Goal: Information Seeking & Learning: Check status

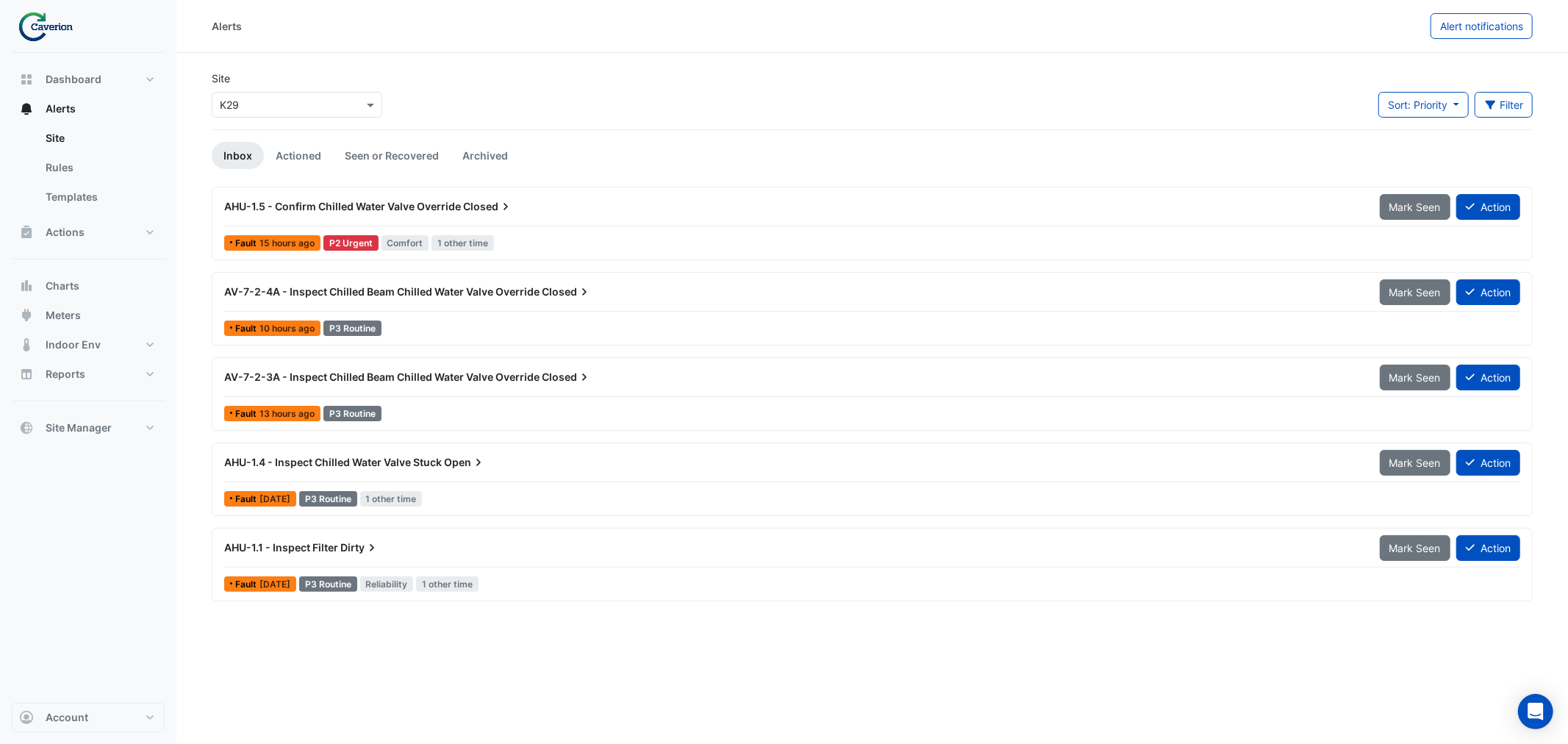
drag, startPoint x: 224, startPoint y: 202, endPoint x: 530, endPoint y: 201, distance: 306.0
click at [530, 201] on div "AHU-1.5 - Confirm Chilled Water Valve Override Closed" at bounding box center [793, 207] width 1137 height 15
click at [0, 0] on div at bounding box center [0, 0] width 0 height 0
drag, startPoint x: 641, startPoint y: 123, endPoint x: 931, endPoint y: 125, distance: 290.0
click at [0, 0] on div at bounding box center [0, 0] width 0 height 0
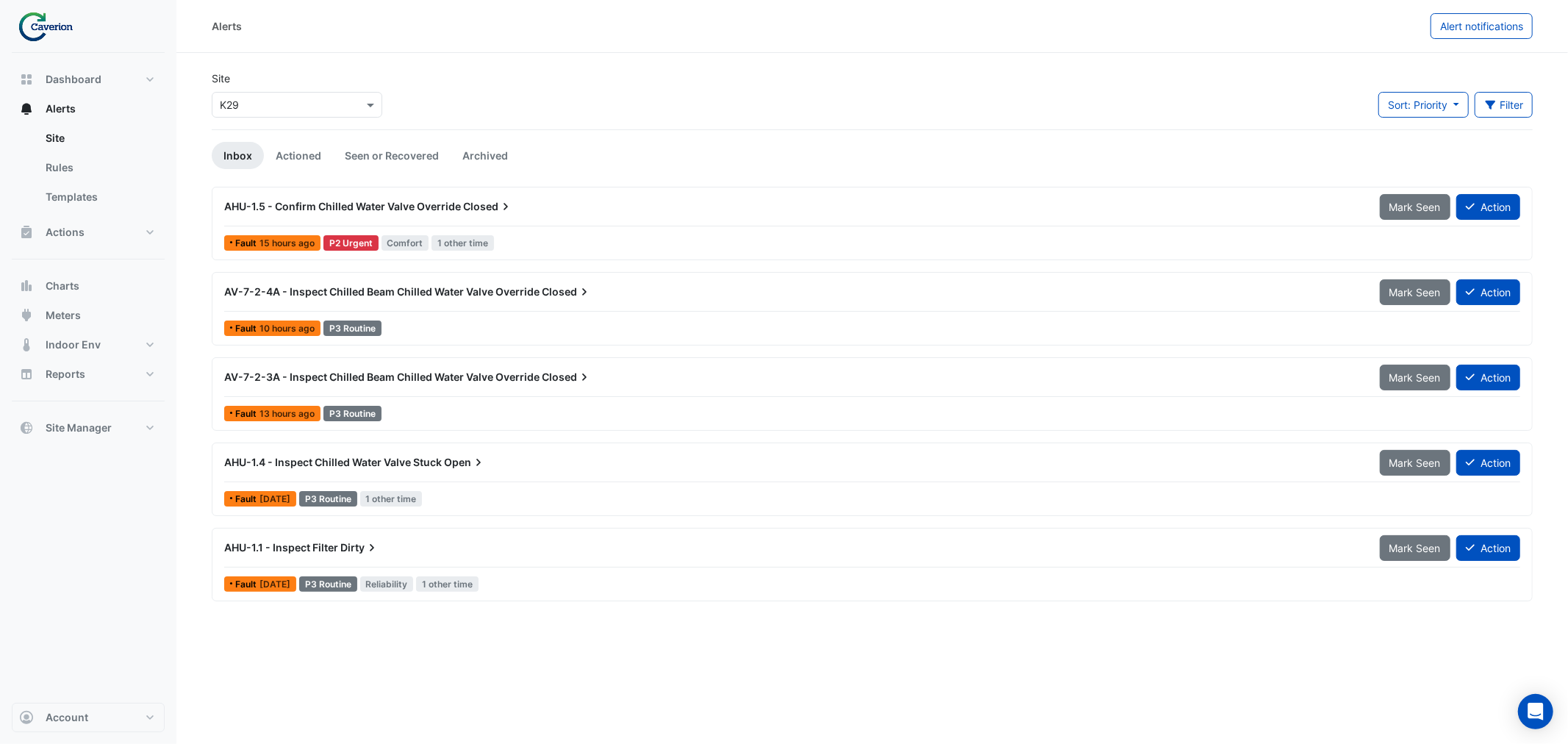
click at [0, 0] on div at bounding box center [0, 0] width 0 height 0
click at [286, 211] on span "AHU-1.5 - Confirm Chilled Water Valve Override" at bounding box center [343, 206] width 237 height 13
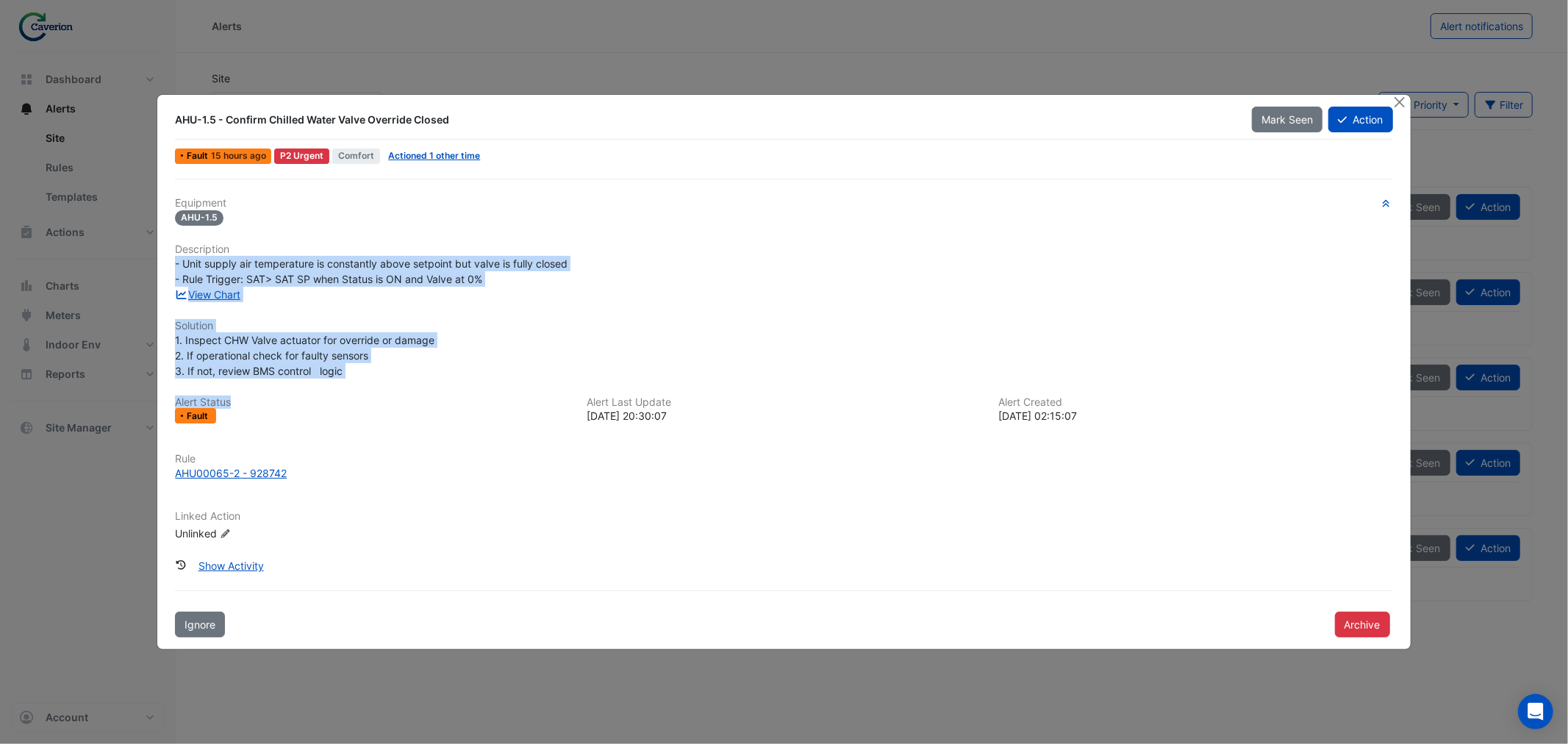
drag, startPoint x: 173, startPoint y: 260, endPoint x: 401, endPoint y: 386, distance: 260.5
click at [401, 386] on div "Equipment AHU-1.5 Description - Unit supply air temperature is constantly above…" at bounding box center [783, 375] width 1217 height 357
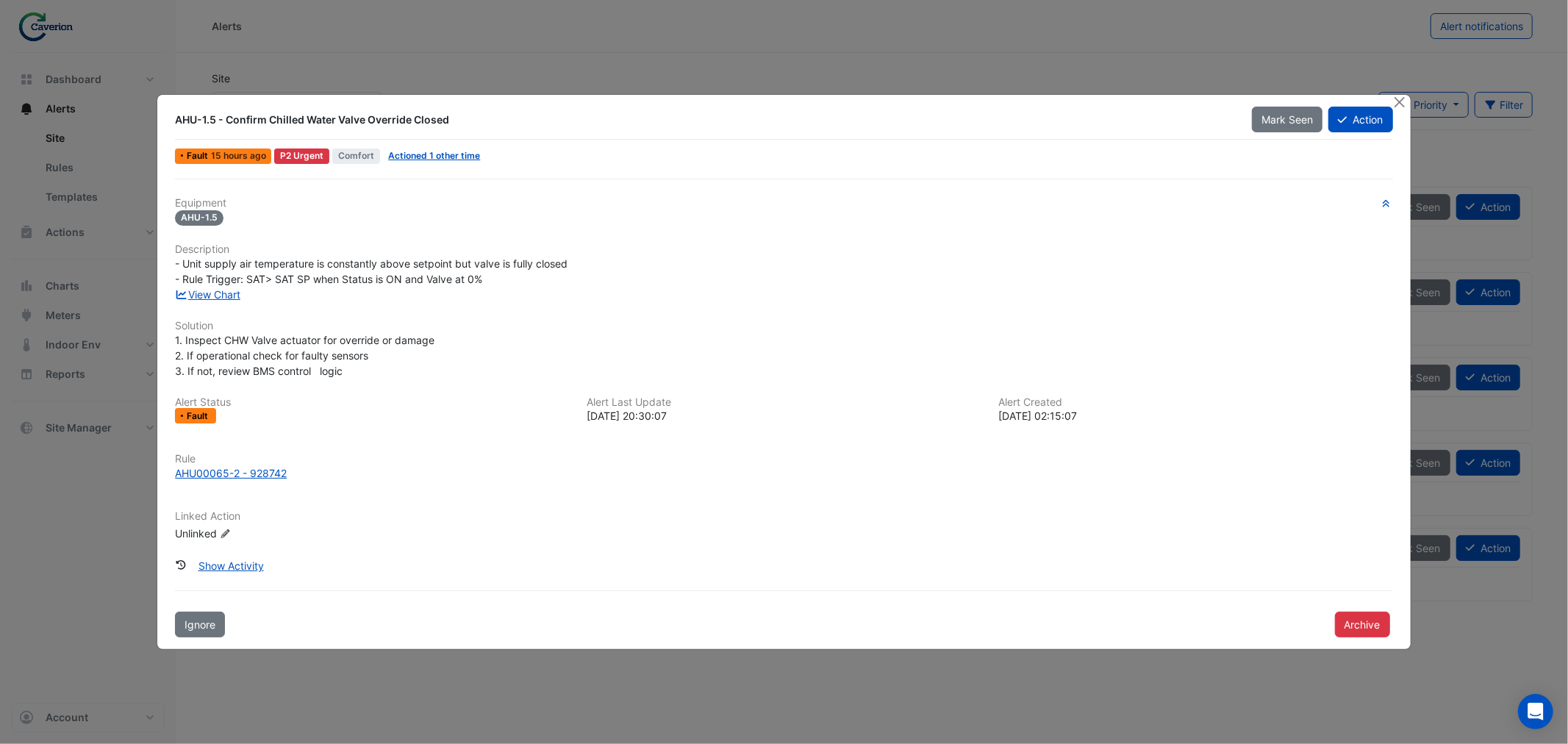
click at [0, 0] on div at bounding box center [0, 0] width 0 height 0
drag, startPoint x: 516, startPoint y: 230, endPoint x: 626, endPoint y: 258, distance: 113.5
click at [0, 0] on div at bounding box center [0, 0] width 0 height 0
drag, startPoint x: 444, startPoint y: 278, endPoint x: 643, endPoint y: 289, distance: 199.3
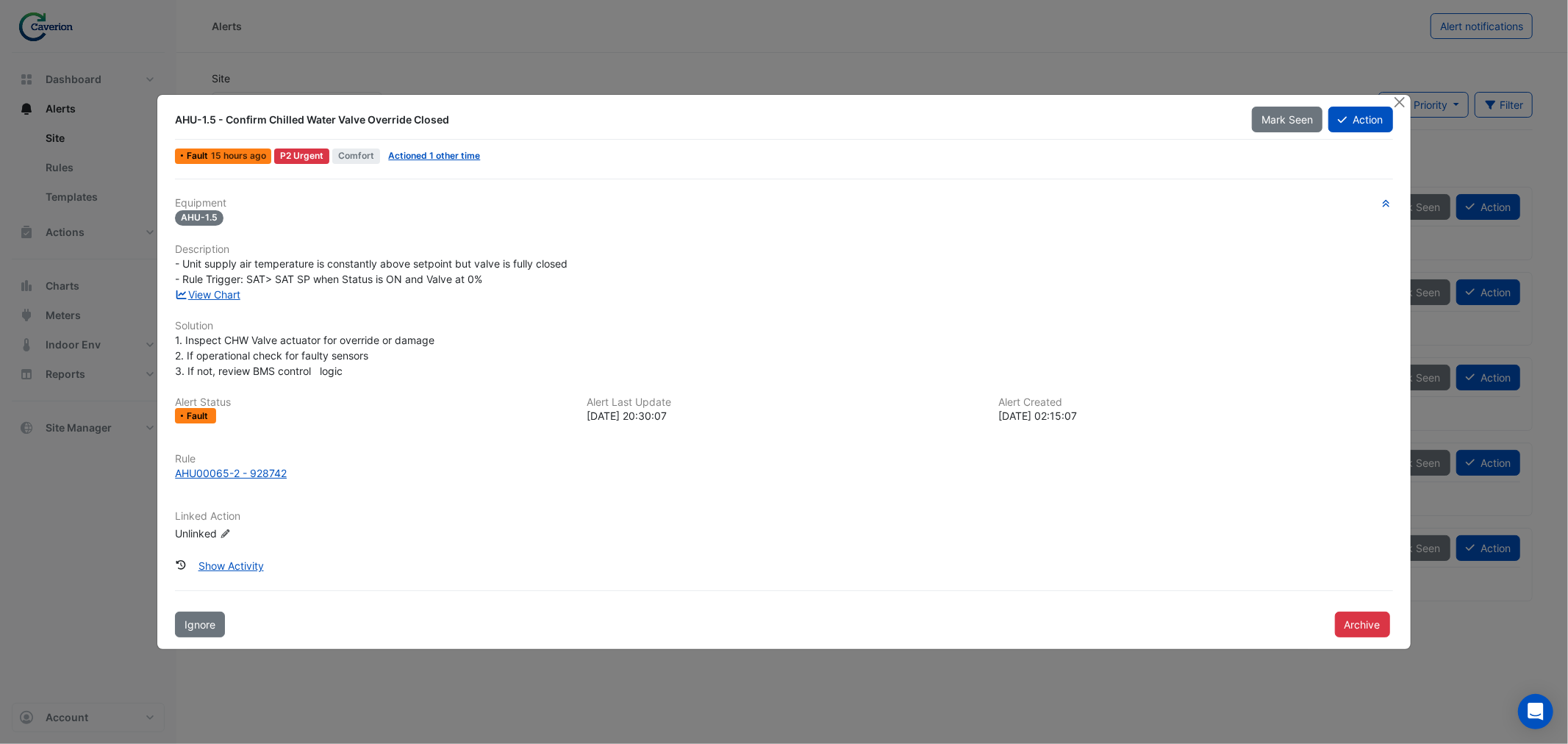
click at [0, 0] on div at bounding box center [0, 0] width 0 height 0
drag, startPoint x: 548, startPoint y: 289, endPoint x: 819, endPoint y: 289, distance: 271.0
click at [0, 0] on div at bounding box center [0, 0] width 0 height 0
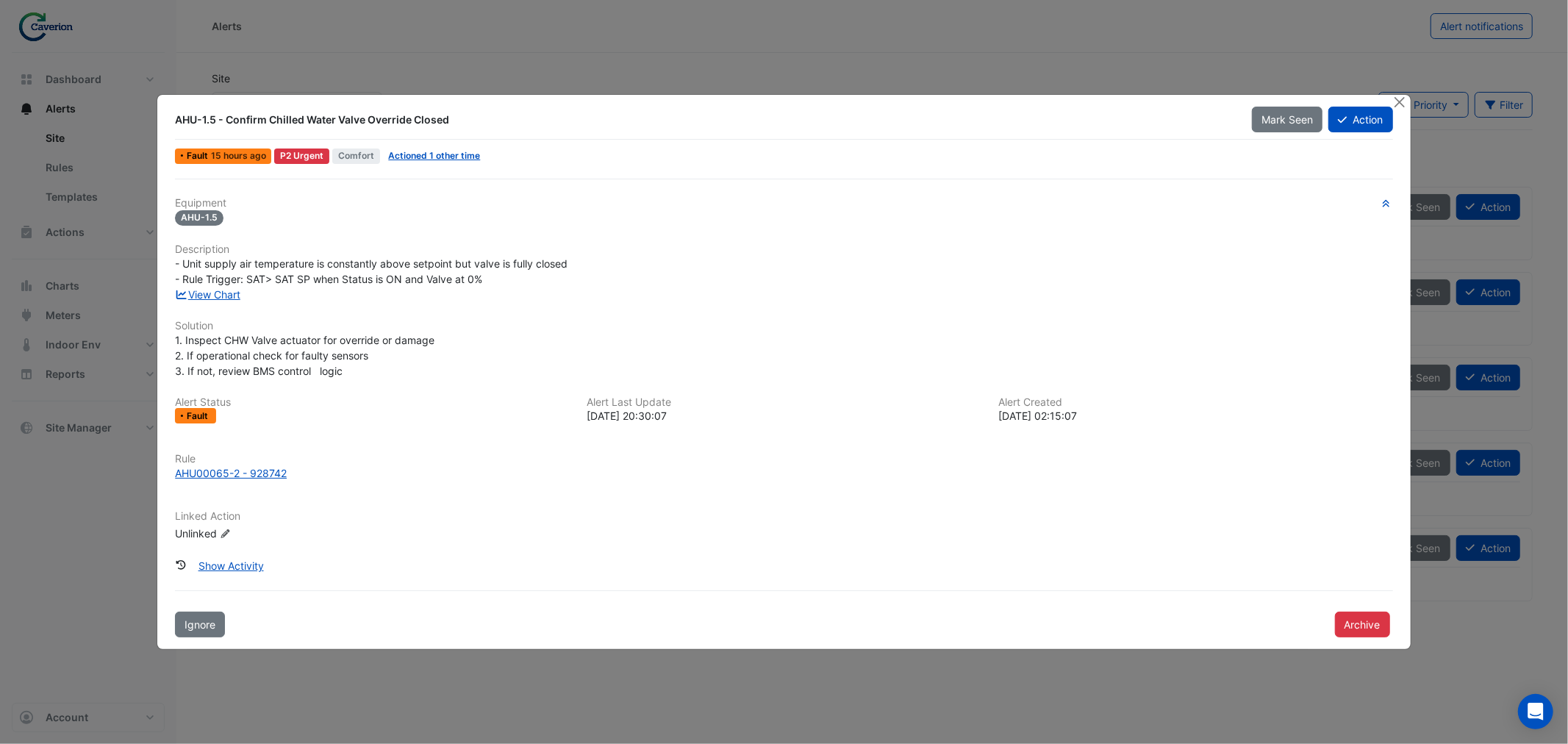
drag, startPoint x: 470, startPoint y: 309, endPoint x: 620, endPoint y: 300, distance: 150.3
click at [0, 0] on div at bounding box center [0, 0] width 0 height 0
drag, startPoint x: 568, startPoint y: 315, endPoint x: 664, endPoint y: 315, distance: 96.0
click at [0, 0] on div at bounding box center [0, 0] width 0 height 0
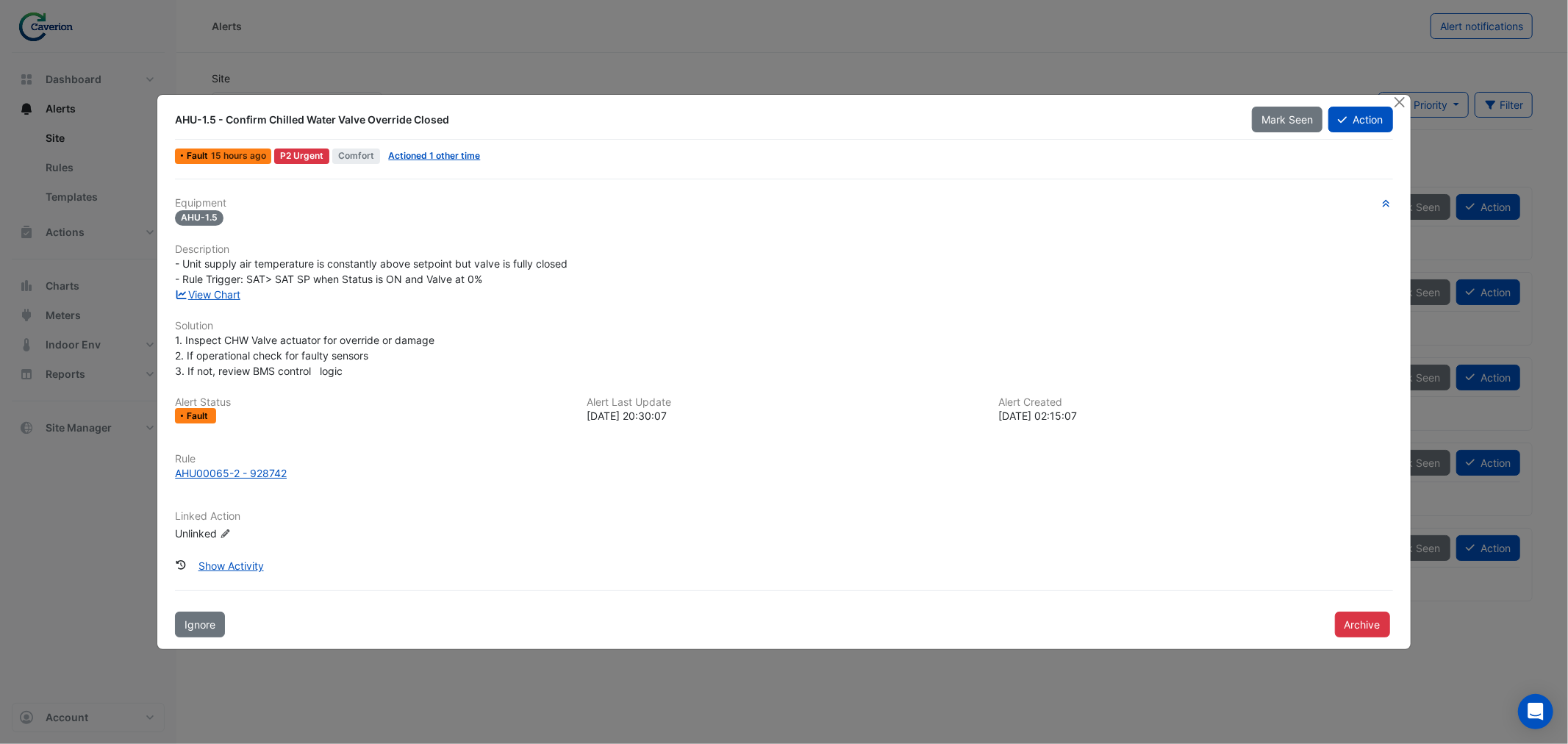
click at [0, 0] on div at bounding box center [0, 0] width 0 height 0
drag, startPoint x: 471, startPoint y: 325, endPoint x: 600, endPoint y: 324, distance: 129.0
click at [0, 0] on div at bounding box center [0, 0] width 0 height 0
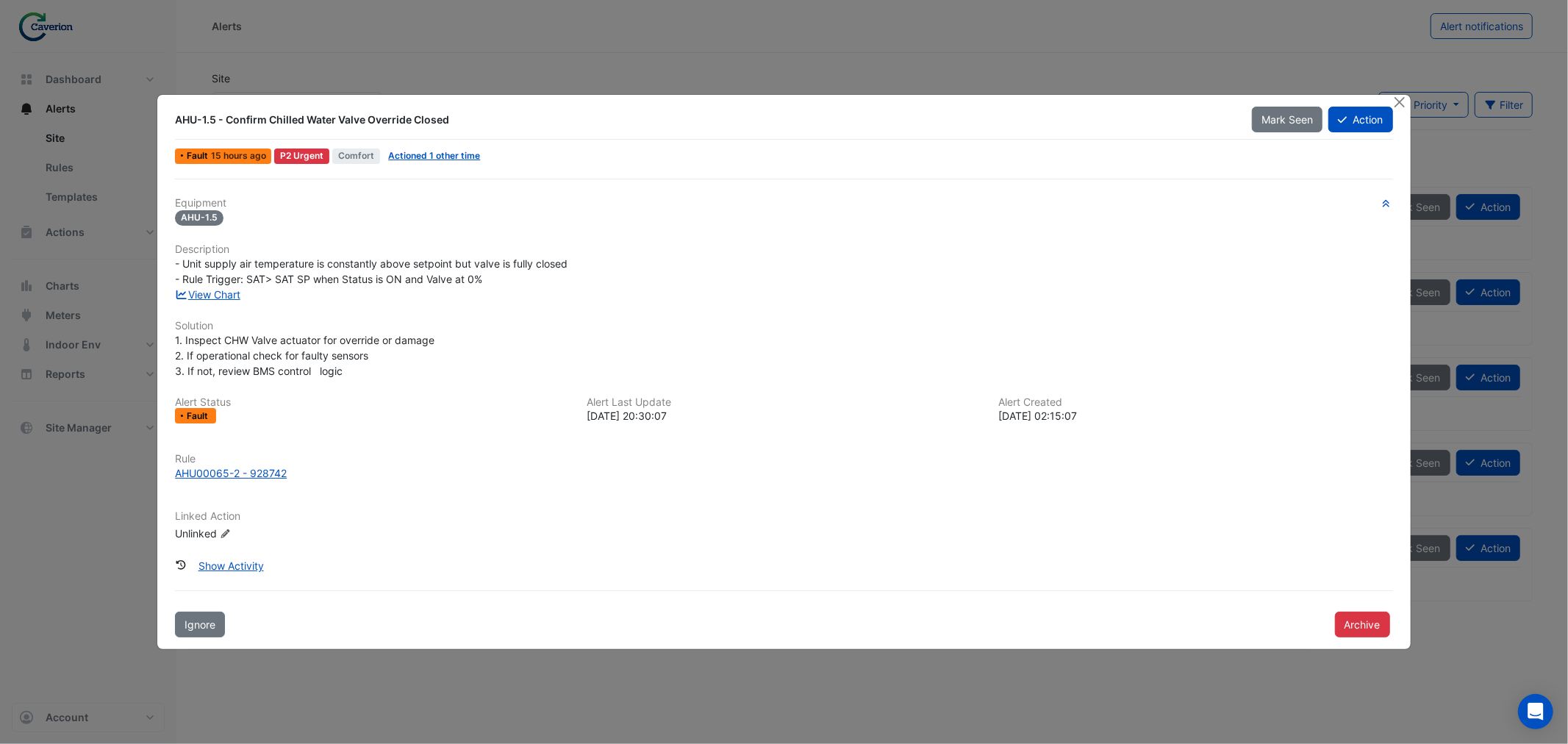
click at [0, 0] on div at bounding box center [0, 0] width 0 height 0
click at [228, 302] on div "Equipment AHU-1.5 Description - Unit supply air temperature is constantly above…" at bounding box center [783, 375] width 1217 height 357
click at [228, 296] on link "View Chart" at bounding box center [207, 294] width 65 height 13
click at [318, 240] on div "Equipment AHU-1.5 Description - Unit supply air temperature is constantly above…" at bounding box center [783, 375] width 1217 height 357
drag, startPoint x: 211, startPoint y: 261, endPoint x: 397, endPoint y: 258, distance: 186.0
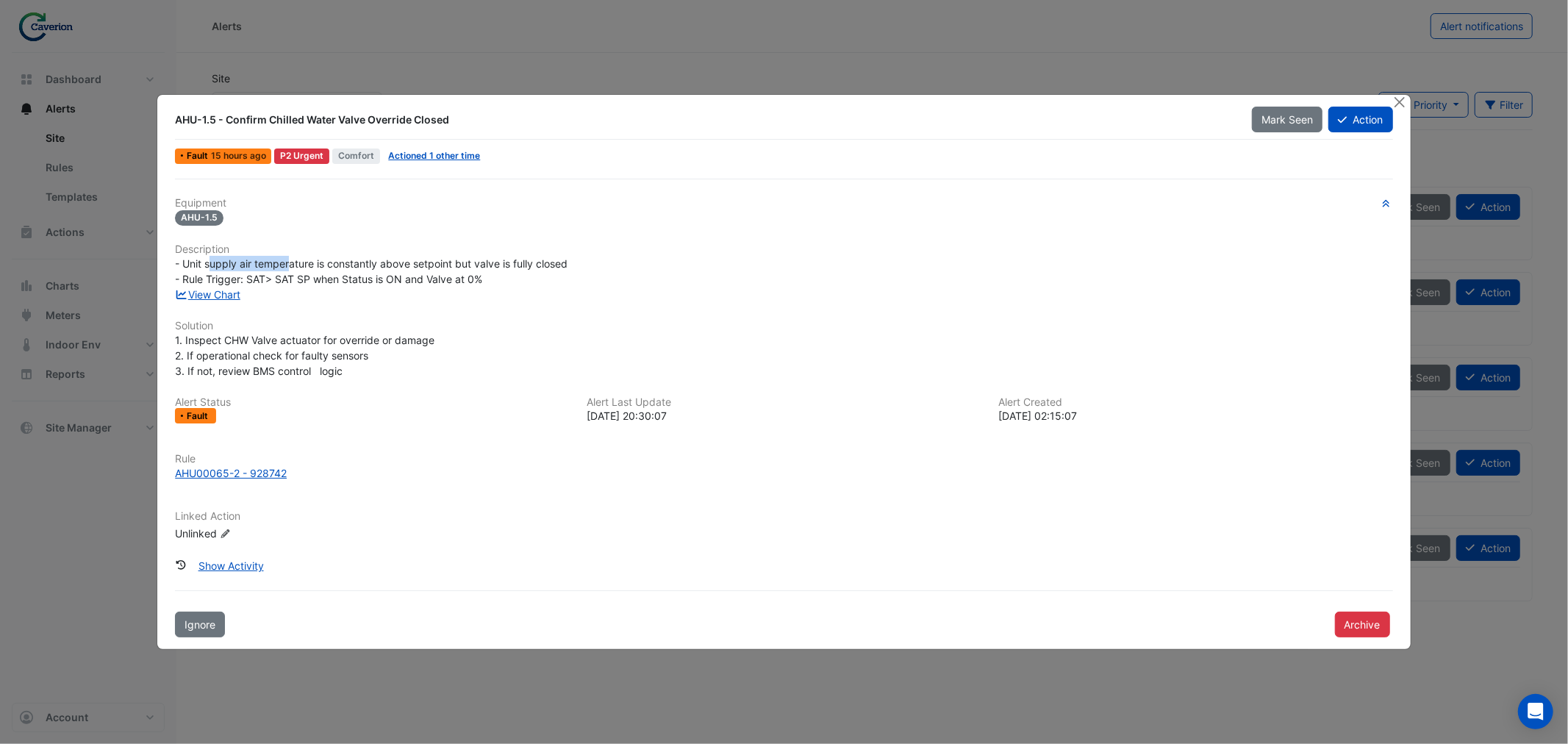
click at [375, 261] on span "- Unit supply air temperature is constantly above setpoint but valve is fully c…" at bounding box center [371, 272] width 393 height 28
click at [400, 258] on span "- Unit supply air temperature is constantly above setpoint but valve is fully c…" at bounding box center [371, 272] width 393 height 28
drag, startPoint x: 341, startPoint y: 274, endPoint x: 435, endPoint y: 267, distance: 94.3
click at [419, 269] on div "- Unit supply air temperature is constantly above setpoint but valve is fully c…" at bounding box center [783, 271] width 1217 height 31
click at [439, 267] on span "- Unit supply air temperature is constantly above setpoint but valve is fully c…" at bounding box center [371, 272] width 393 height 28
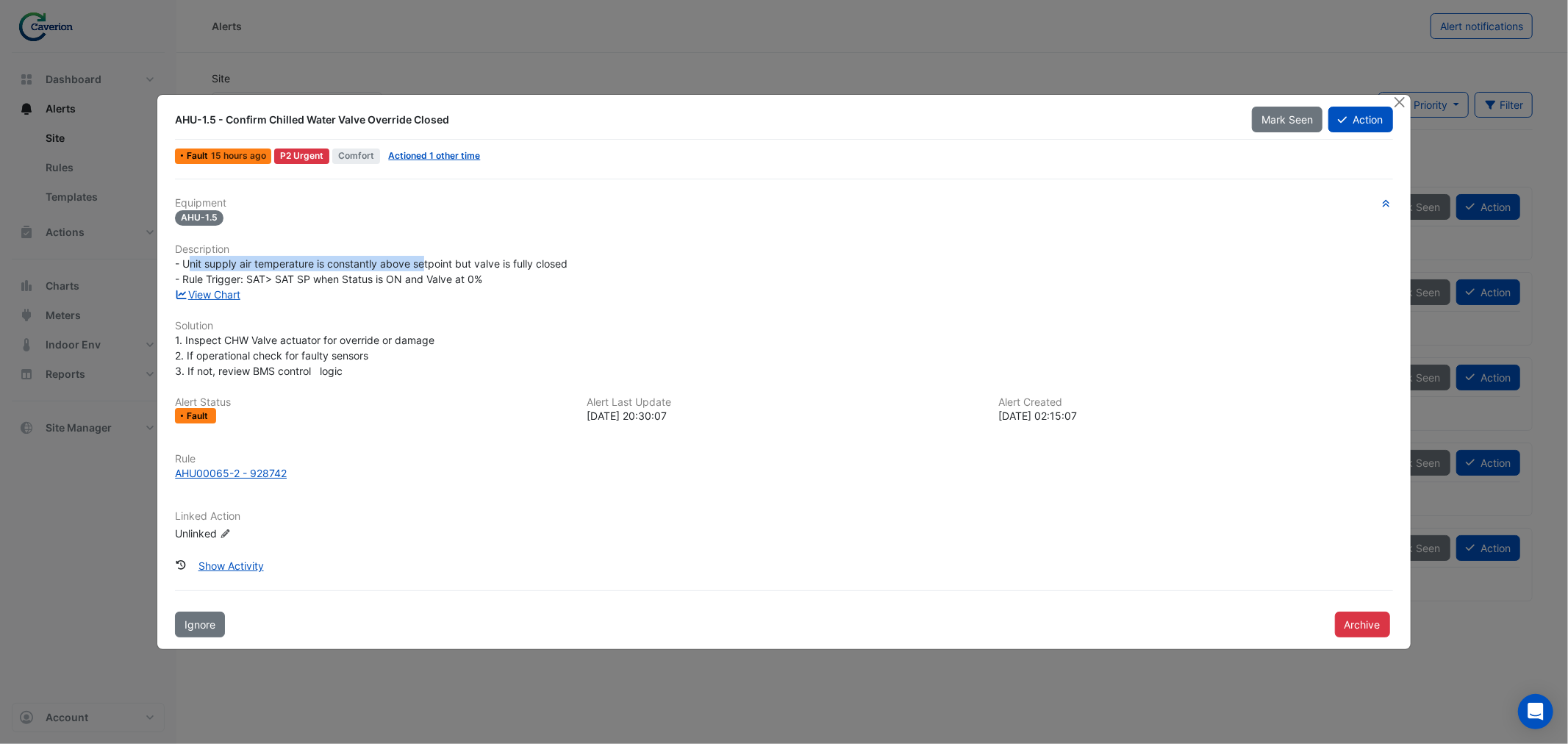
drag, startPoint x: 190, startPoint y: 262, endPoint x: 464, endPoint y: 266, distance: 274.0
click at [463, 266] on span "- Unit supply air temperature is constantly above setpoint but valve is fully c…" at bounding box center [371, 272] width 393 height 28
click at [464, 266] on span "- Unit supply air temperature is constantly above setpoint but valve is fully c…" at bounding box center [371, 272] width 393 height 28
drag, startPoint x: 286, startPoint y: 275, endPoint x: 395, endPoint y: 275, distance: 109.0
click at [395, 275] on span "- Unit supply air temperature is constantly above setpoint but valve is fully c…" at bounding box center [371, 272] width 393 height 28
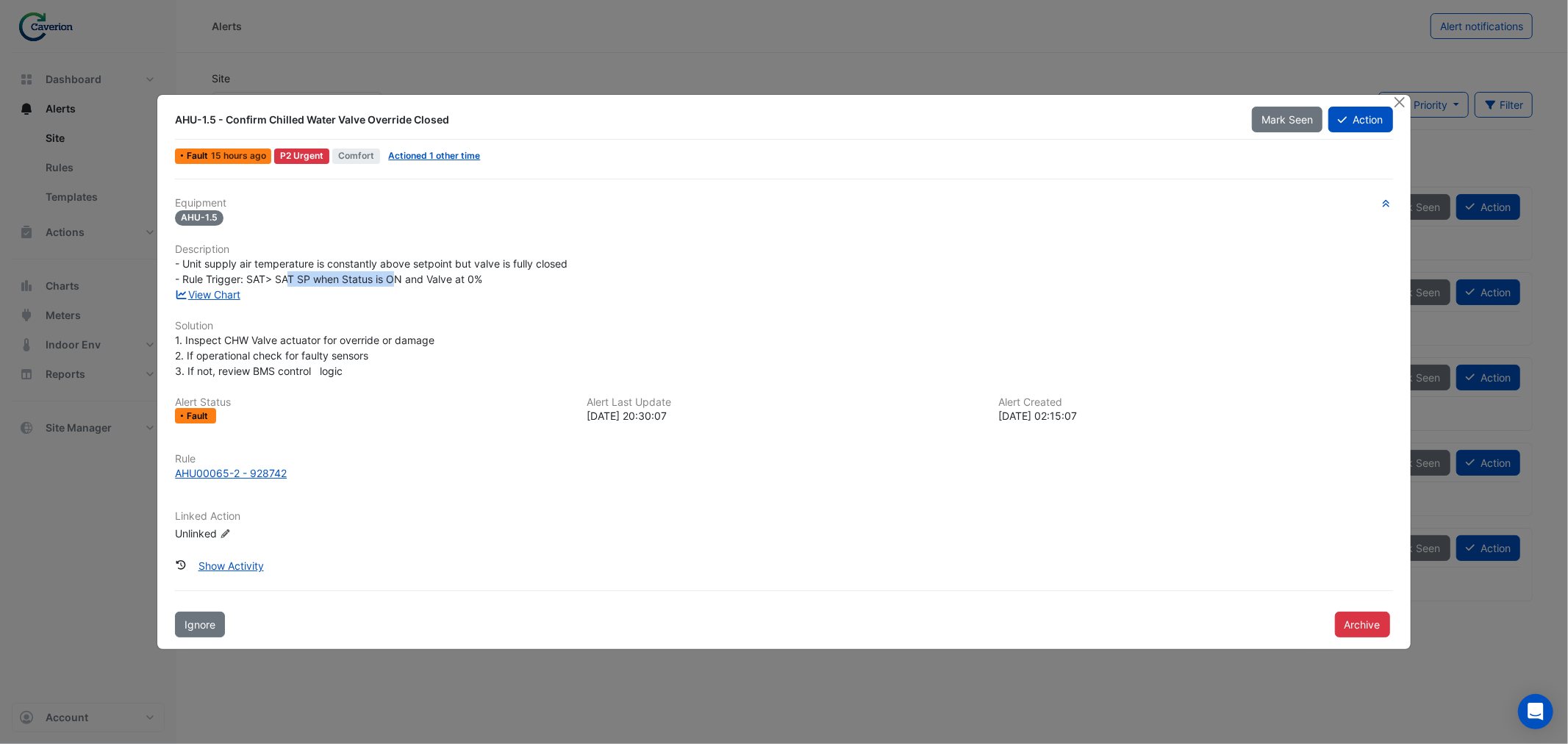
click at [395, 275] on span "- Unit supply air temperature is constantly above setpoint but valve is fully c…" at bounding box center [371, 272] width 393 height 28
click at [207, 289] on link "View Chart" at bounding box center [207, 294] width 65 height 13
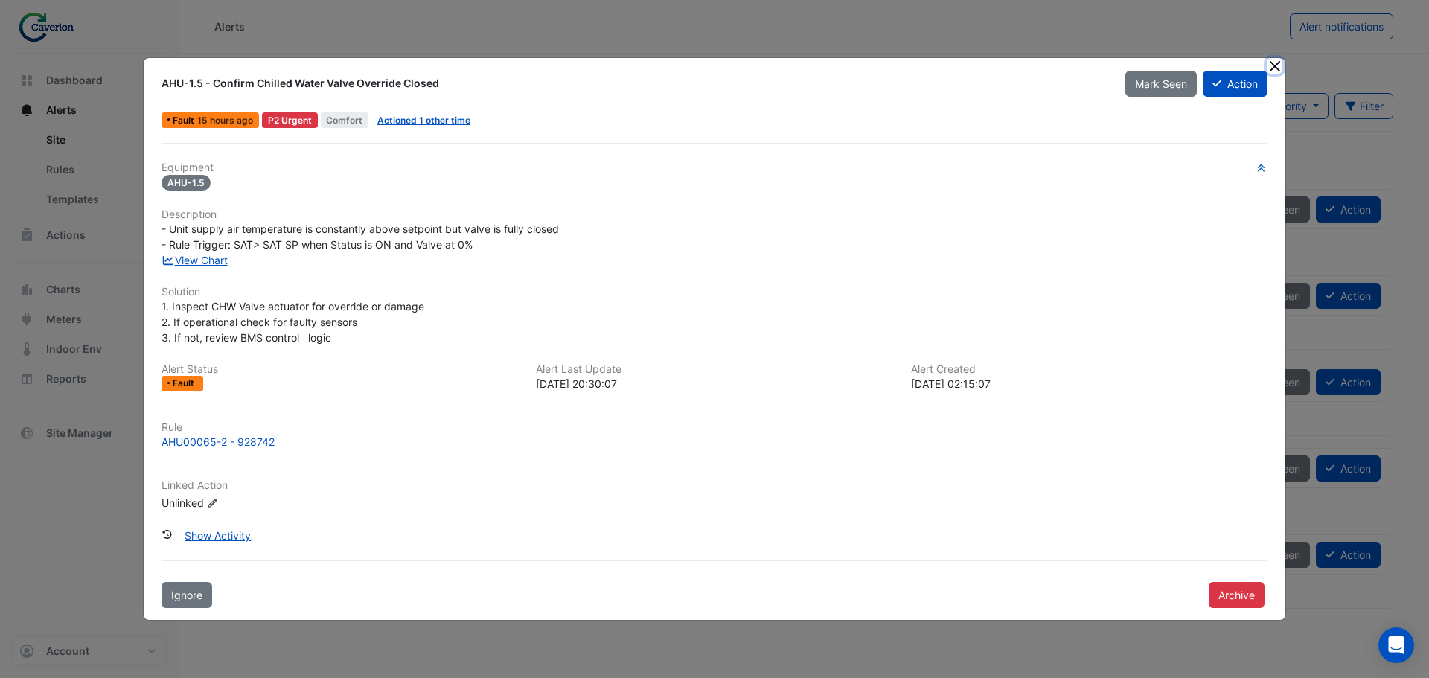
click at [1274, 62] on button "Close" at bounding box center [1275, 66] width 16 height 16
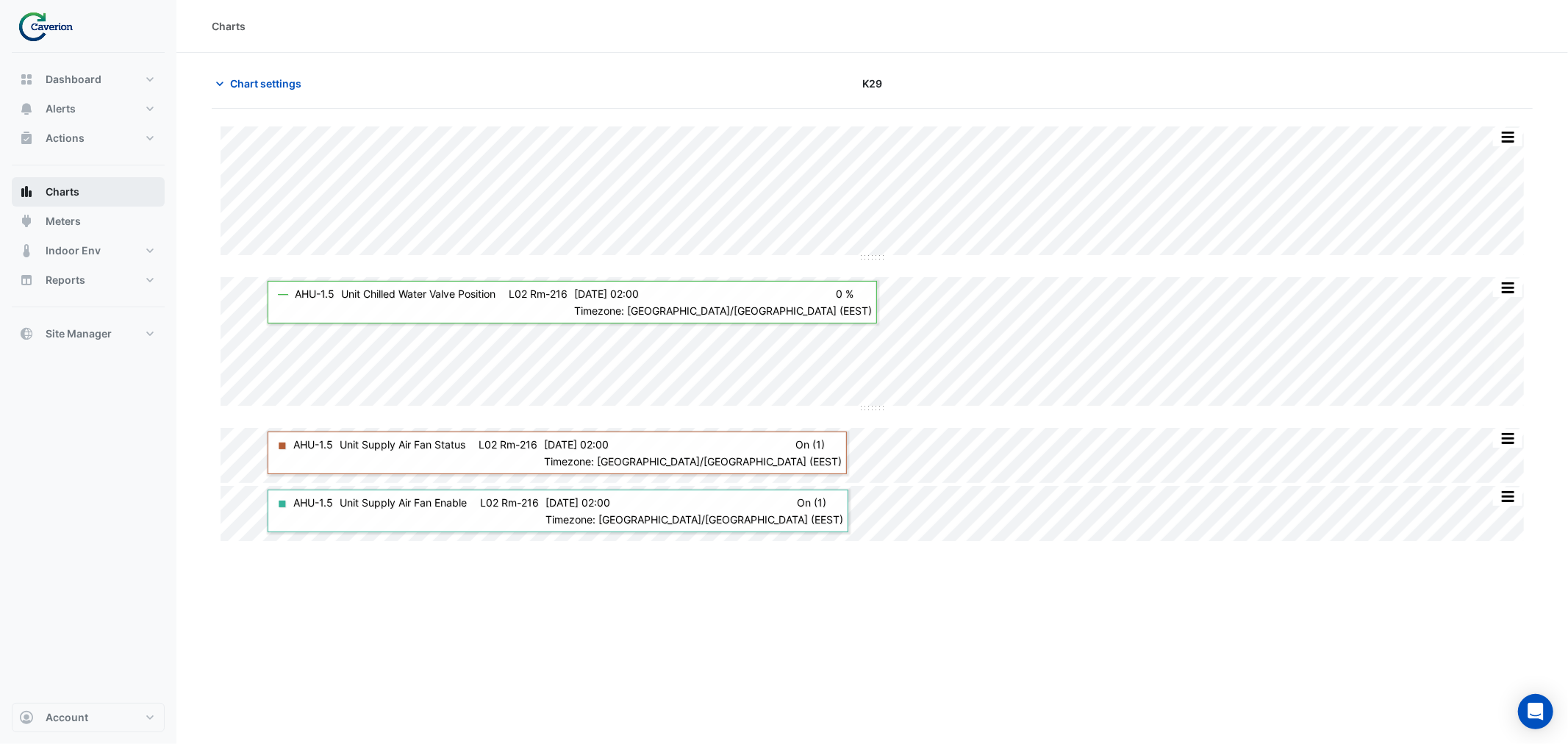
click at [77, 193] on span "Charts" at bounding box center [62, 192] width 34 height 15
click at [82, 190] on button "Charts" at bounding box center [88, 192] width 153 height 30
click at [79, 101] on button "Alerts" at bounding box center [88, 109] width 153 height 30
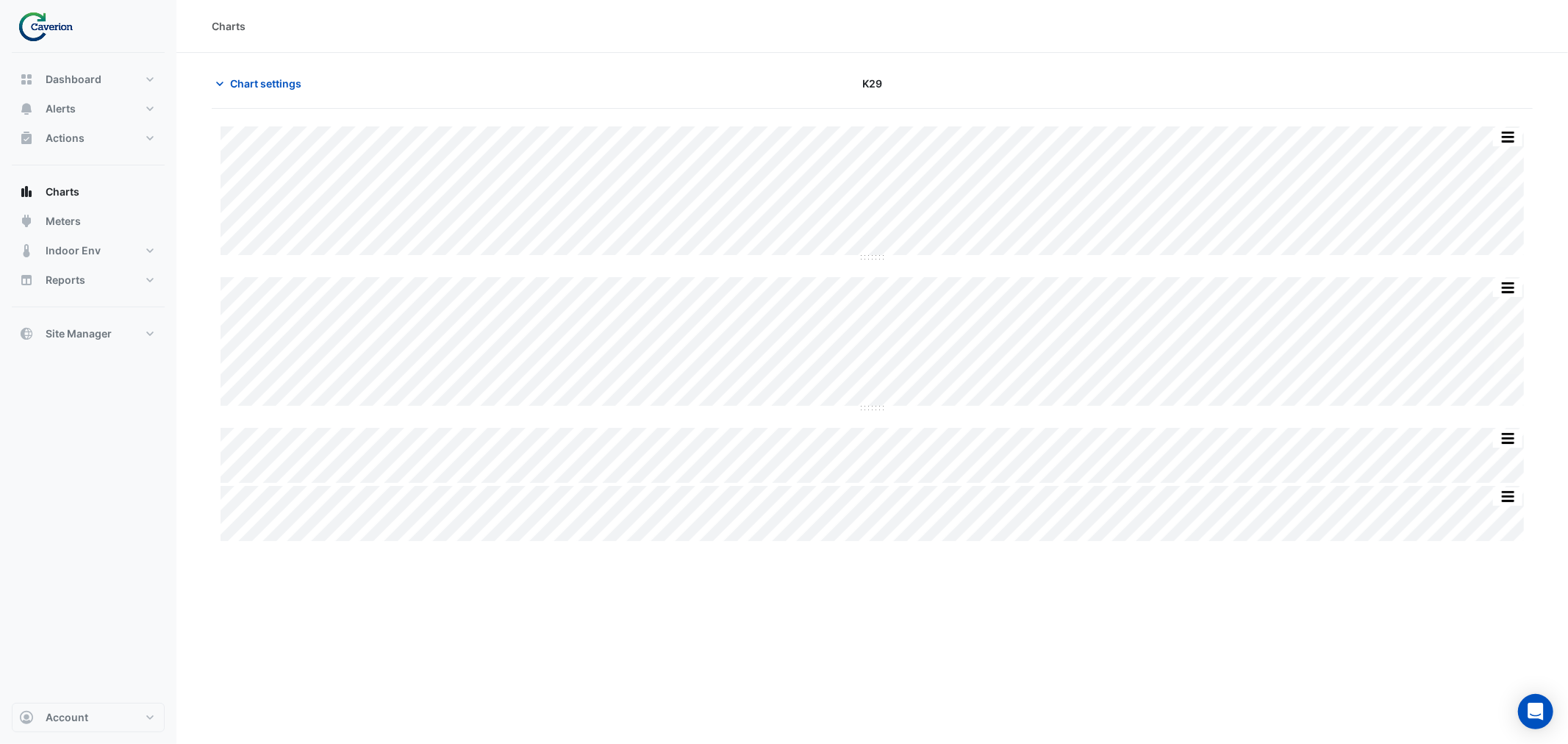
type input "**********"
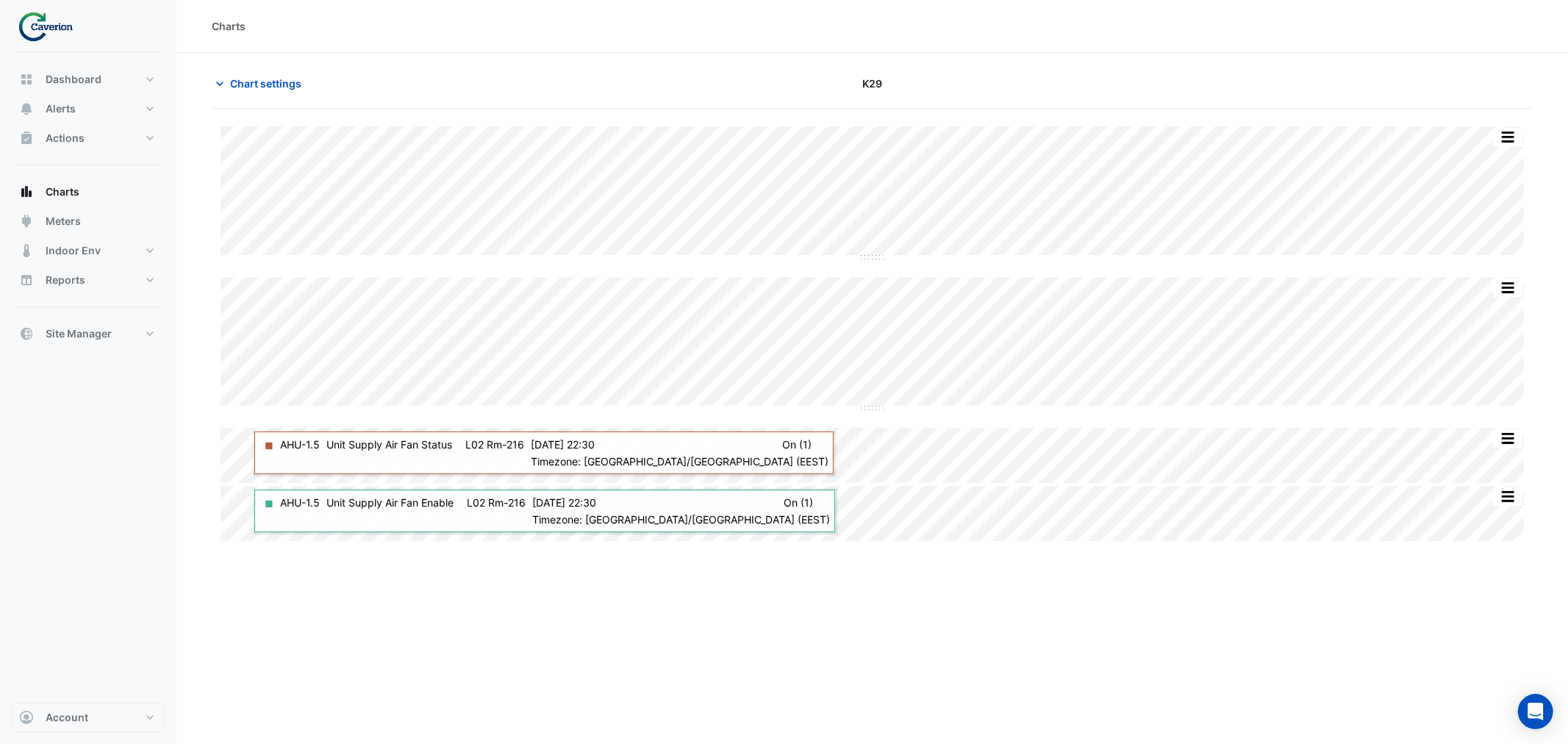
click at [445, 632] on div "Charts Chart settings K29 Split All Split None Print Save as JPEG Save as PNG P…" at bounding box center [872, 372] width 1391 height 744
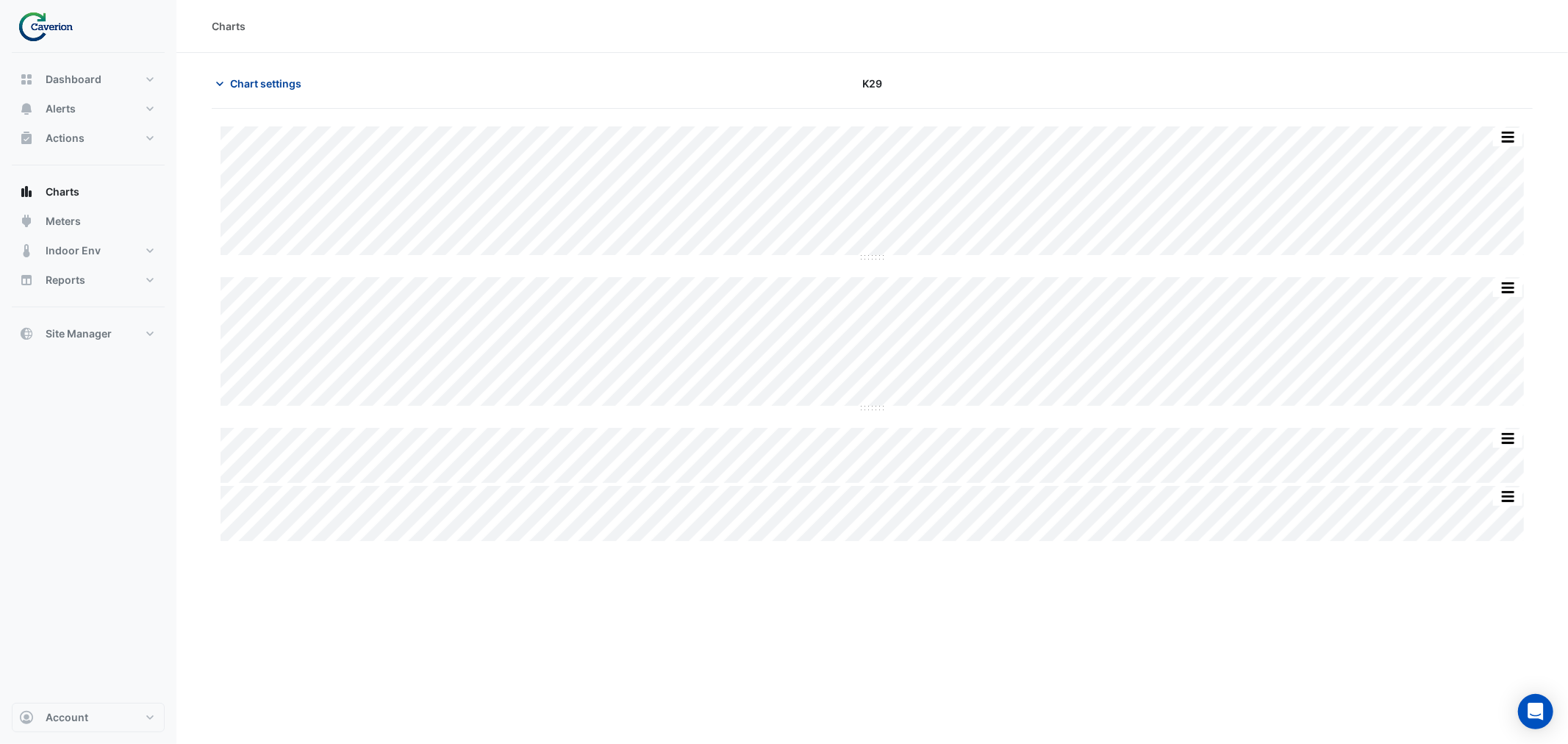
click at [252, 85] on span "Chart settings" at bounding box center [266, 84] width 71 height 16
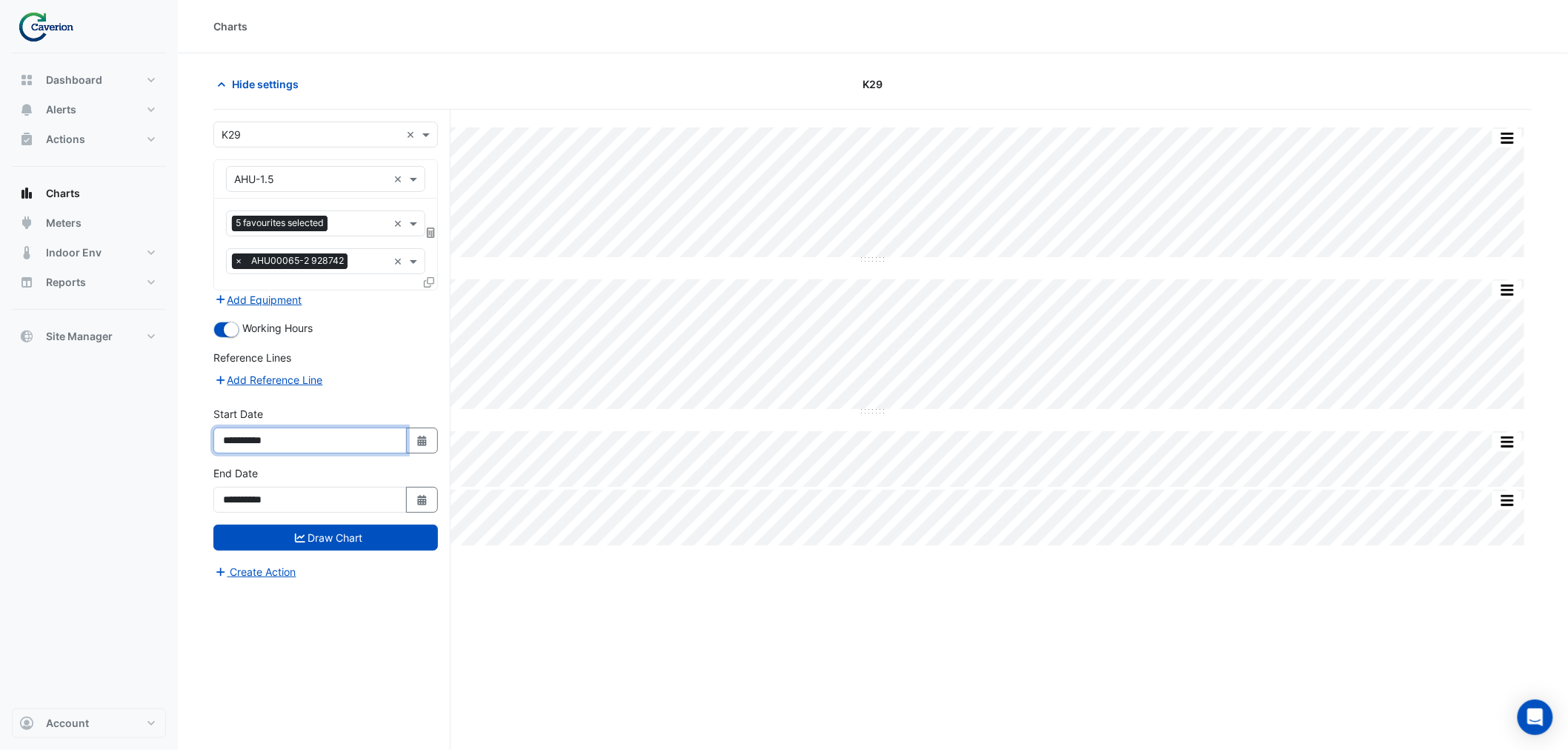
click at [300, 442] on input "**********" at bounding box center [310, 441] width 193 height 26
click at [432, 439] on button "Select Date" at bounding box center [422, 441] width 33 height 26
select select "*"
select select "****"
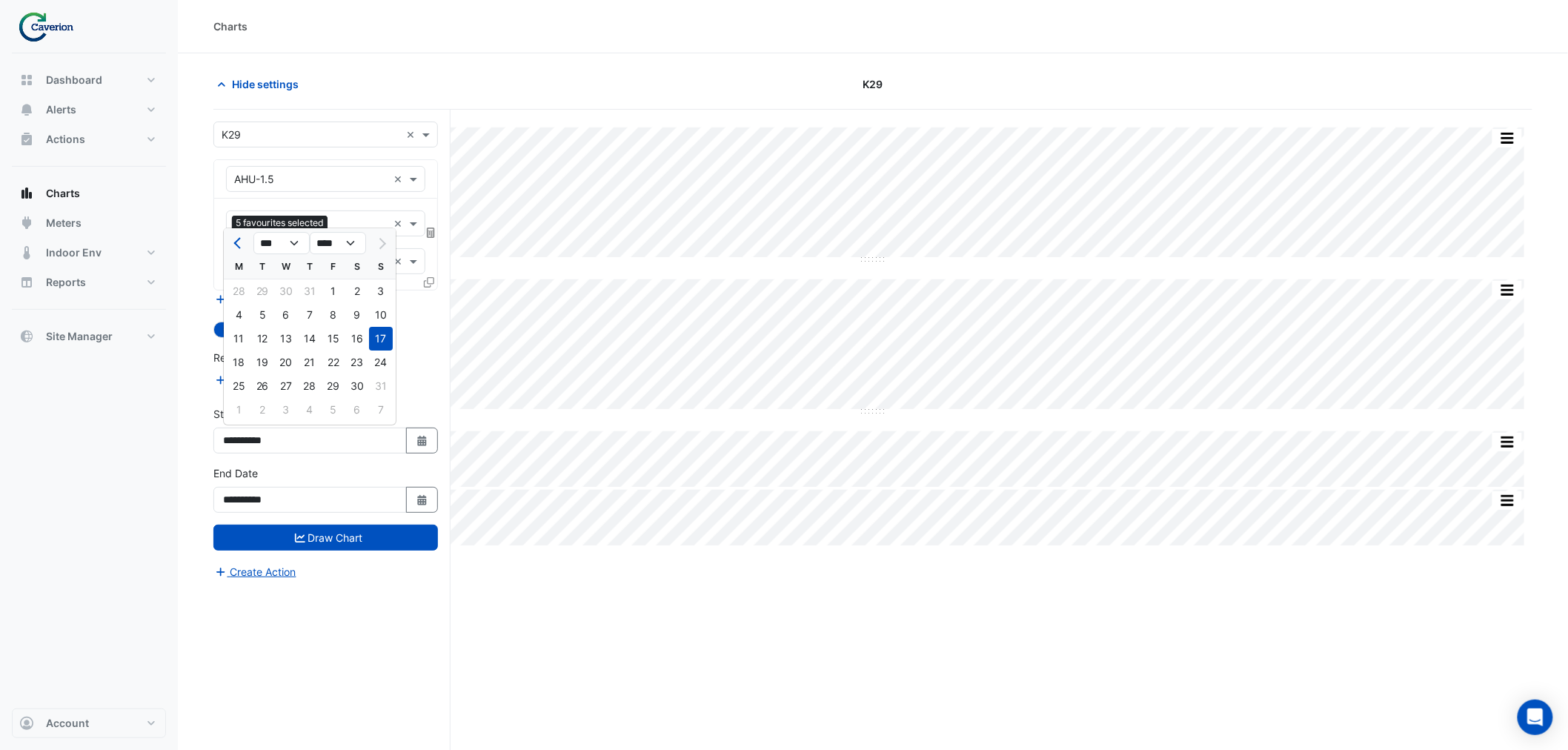
click at [227, 242] on div at bounding box center [239, 243] width 30 height 24
click at [231, 241] on button "Previous month" at bounding box center [239, 243] width 18 height 24
select select "*"
click at [260, 292] on div "1" at bounding box center [263, 292] width 24 height 24
type input "**********"
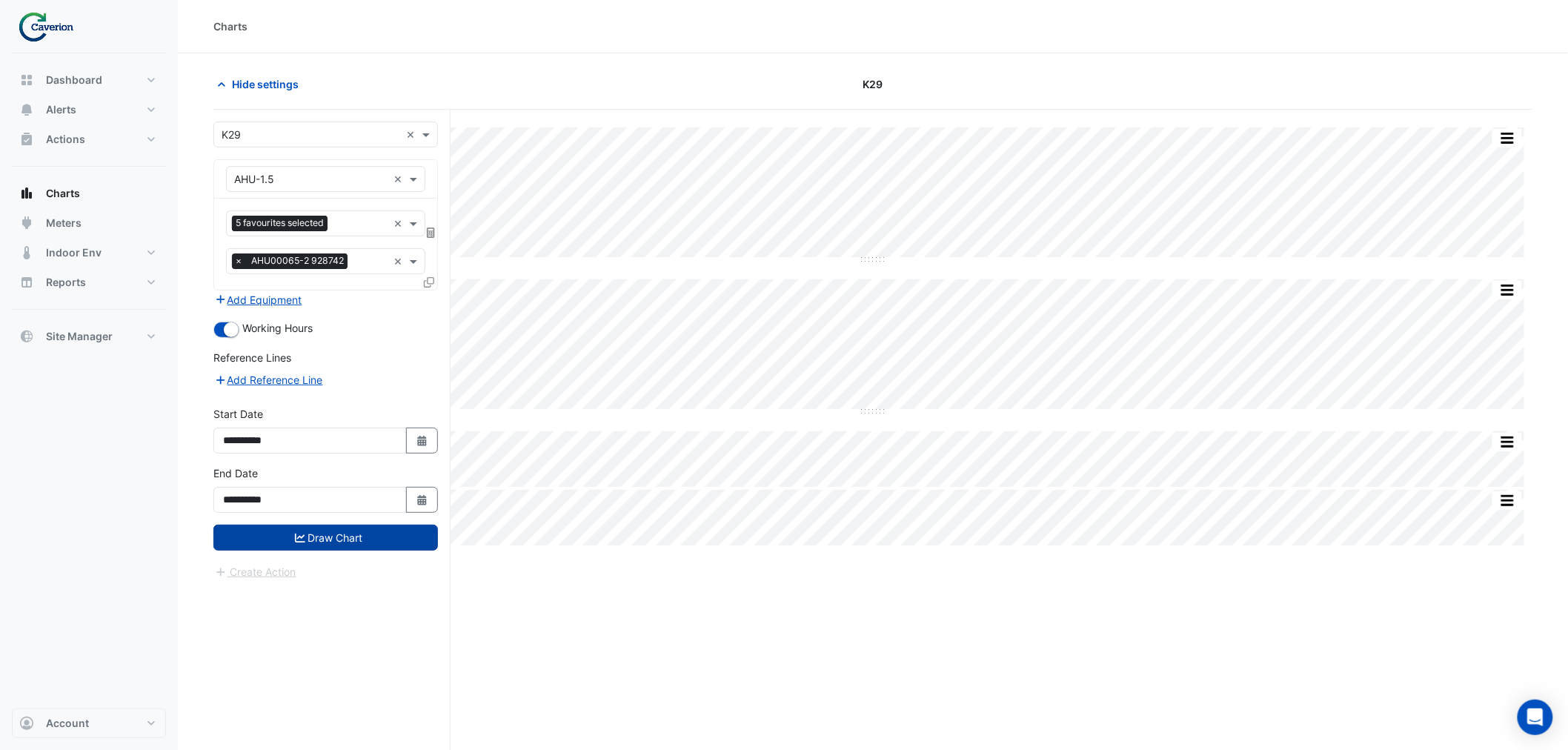
click at [316, 544] on button "Draw Chart" at bounding box center [326, 538] width 225 height 26
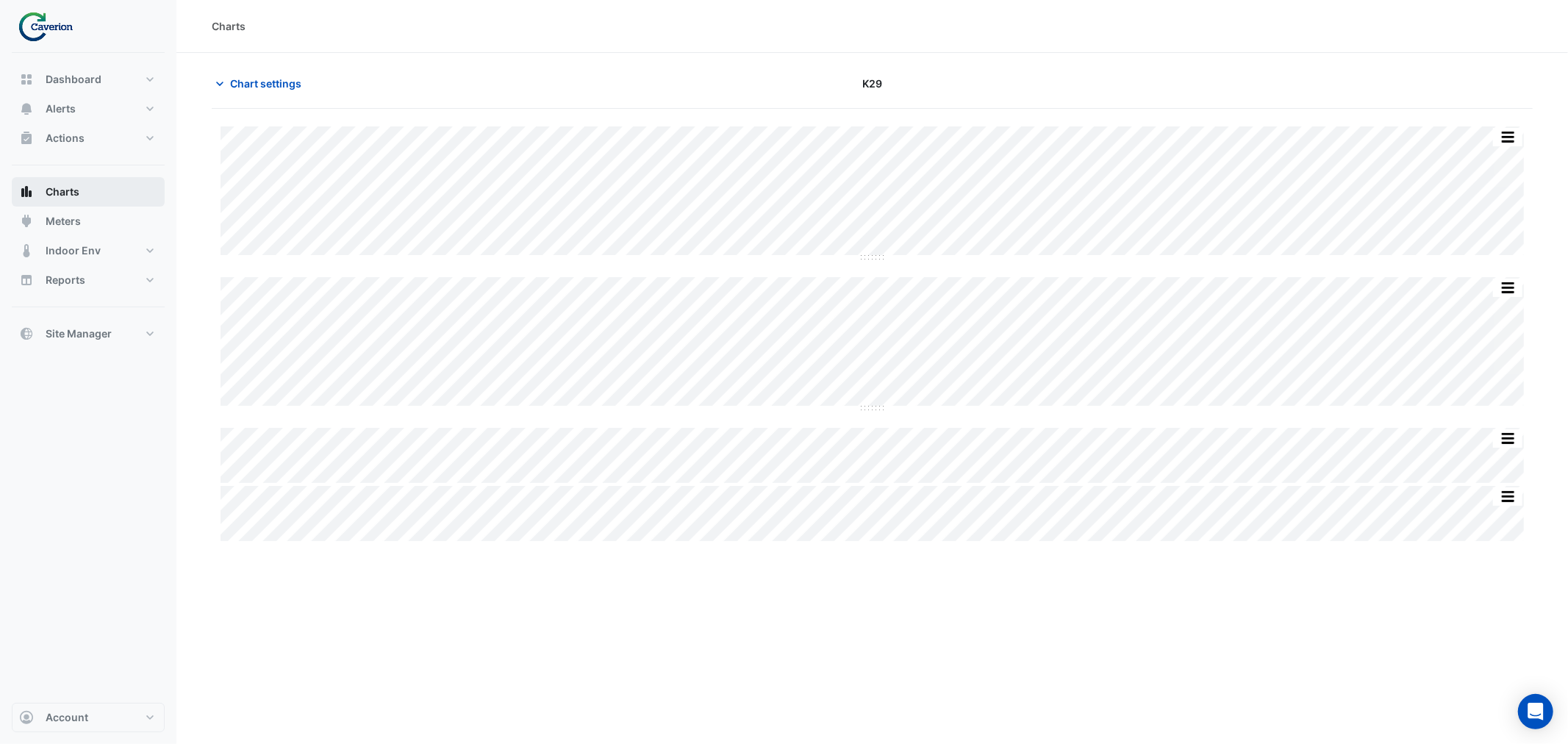
click at [89, 187] on button "Charts" at bounding box center [88, 192] width 153 height 30
click at [119, 142] on button "Actions" at bounding box center [88, 138] width 153 height 30
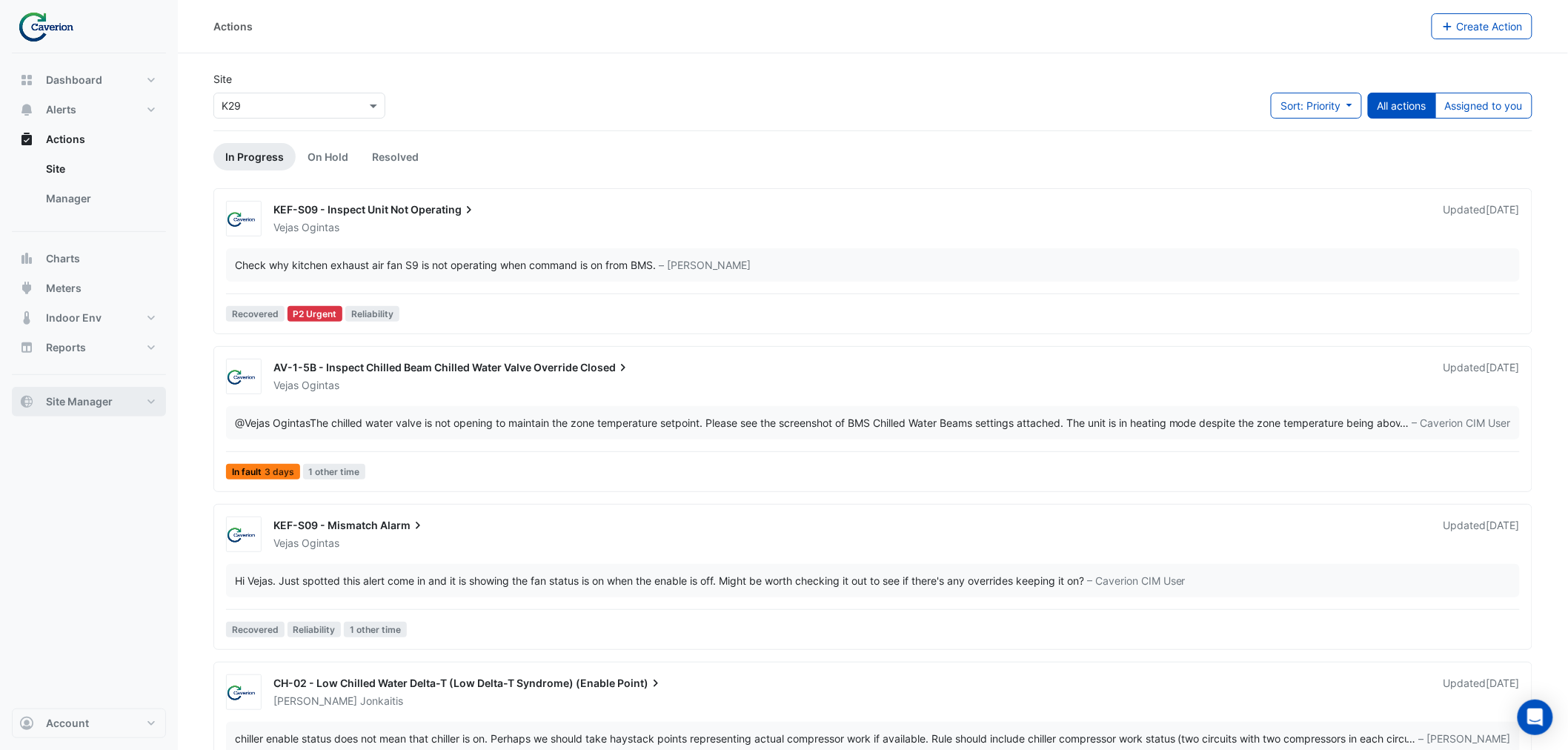
click at [80, 400] on span "Site Manager" at bounding box center [79, 401] width 67 height 15
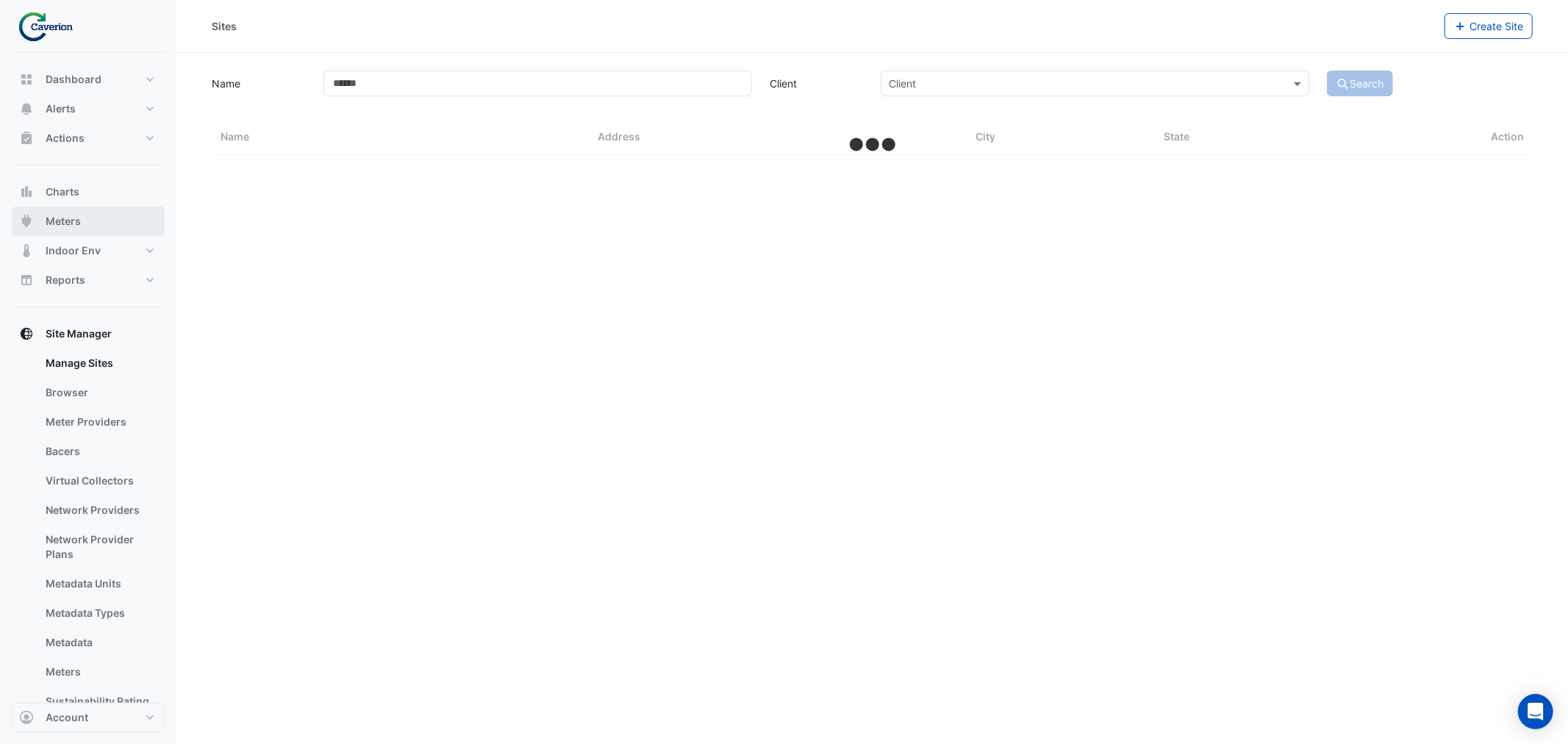
select select "***"
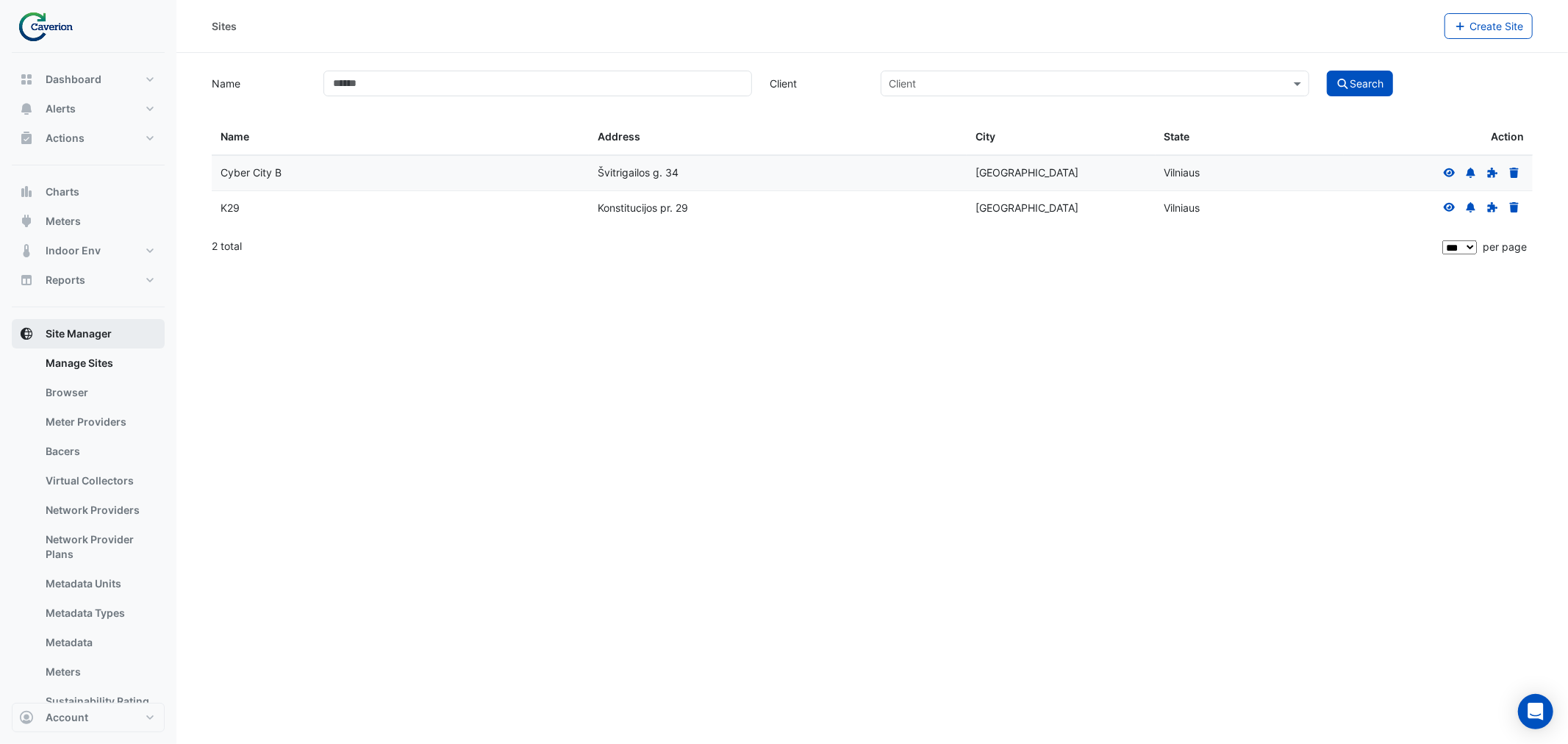
click at [128, 327] on button "Site Manager" at bounding box center [88, 334] width 153 height 30
click at [90, 125] on button "Actions" at bounding box center [88, 138] width 153 height 30
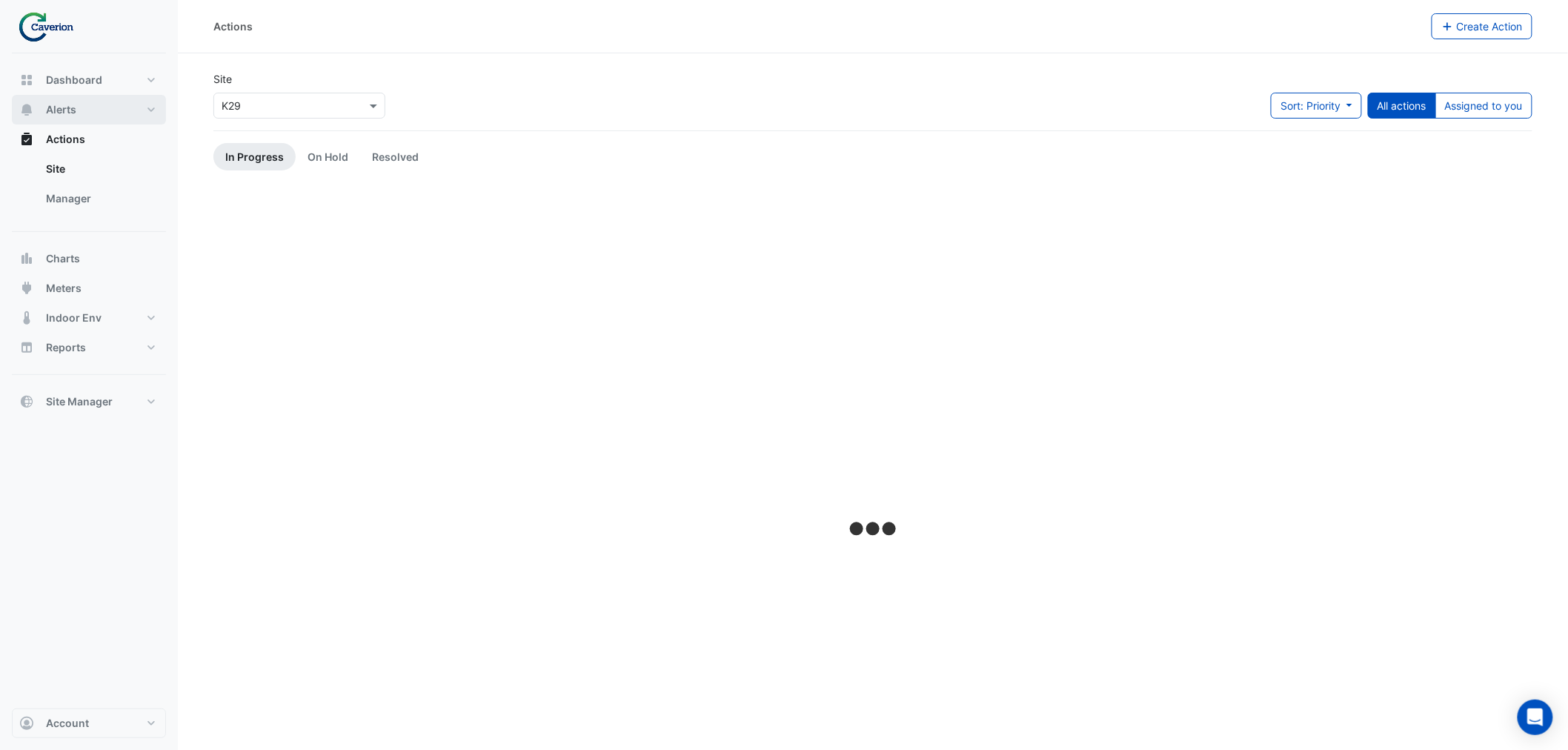
click at [92, 113] on button "Alerts" at bounding box center [89, 110] width 154 height 30
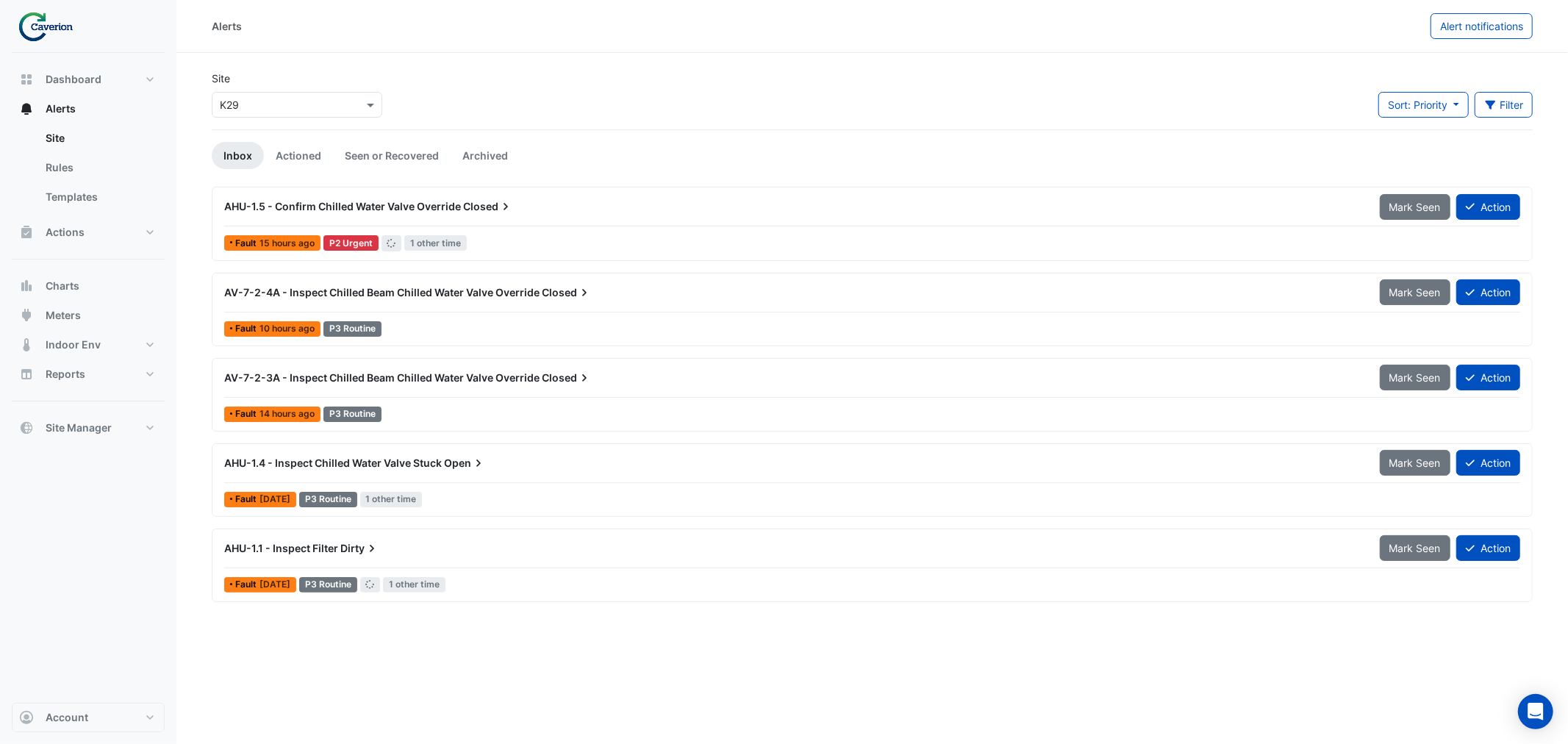
click at [428, 173] on app-alert-tickets "Site Select a Site × K29 Sort: Priority Priority Updated Filter Title Priority …" at bounding box center [872, 337] width 1321 height 534
click at [407, 192] on div "AHU-1.5 - Confirm Chilled Water Valve Override Closed Mark Seen Action Fault 15…" at bounding box center [872, 223] width 1321 height 74
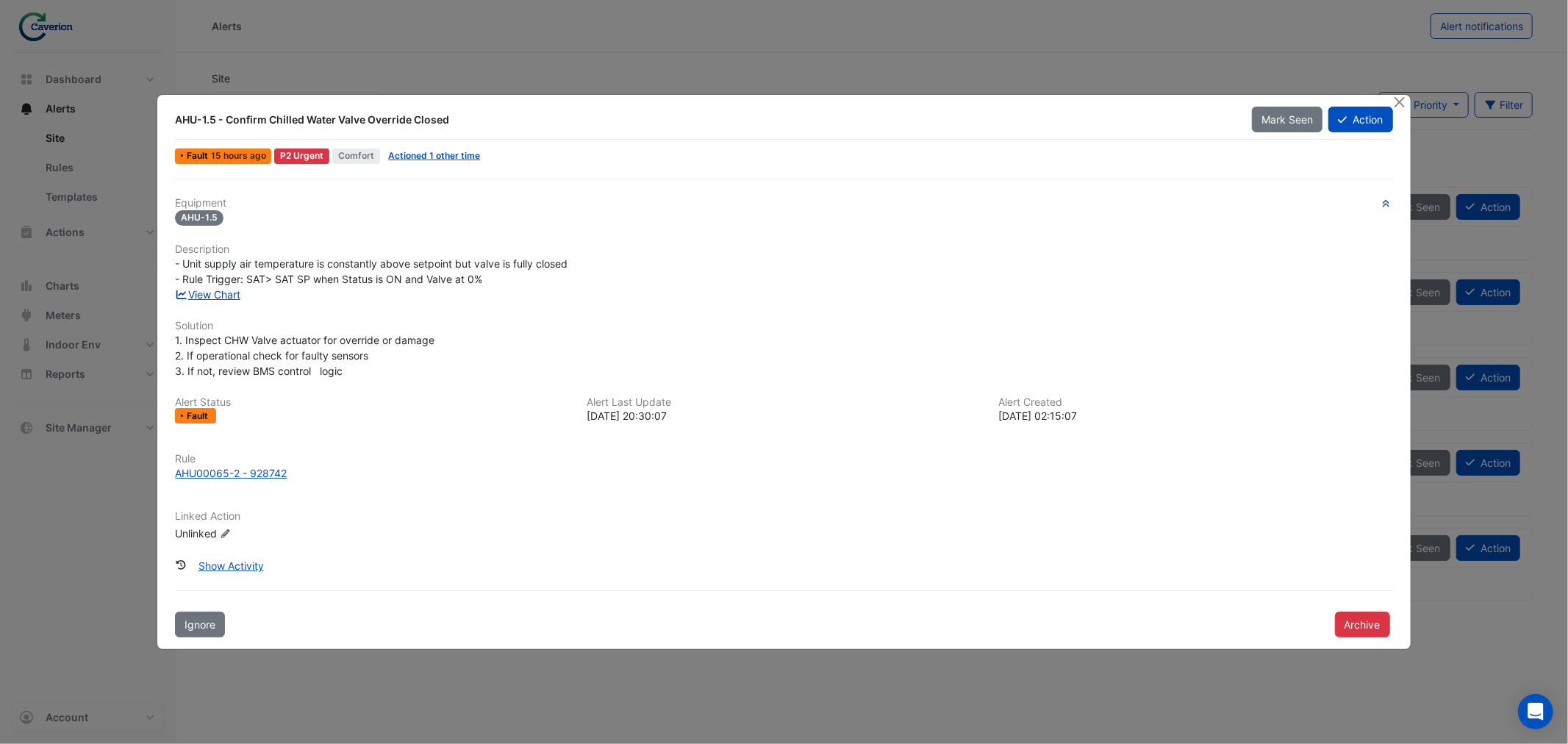
click at [218, 292] on link "View Chart" at bounding box center [207, 294] width 65 height 13
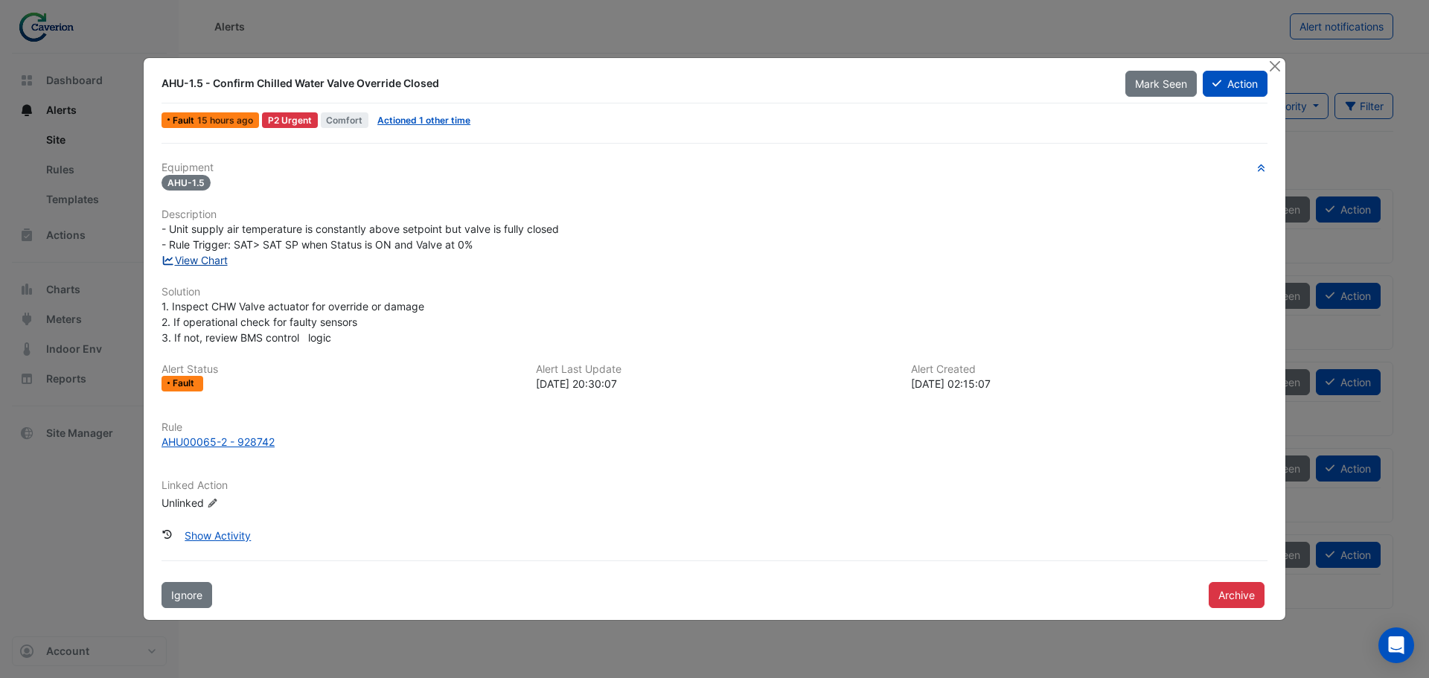
click at [190, 260] on link "View Chart" at bounding box center [195, 260] width 66 height 13
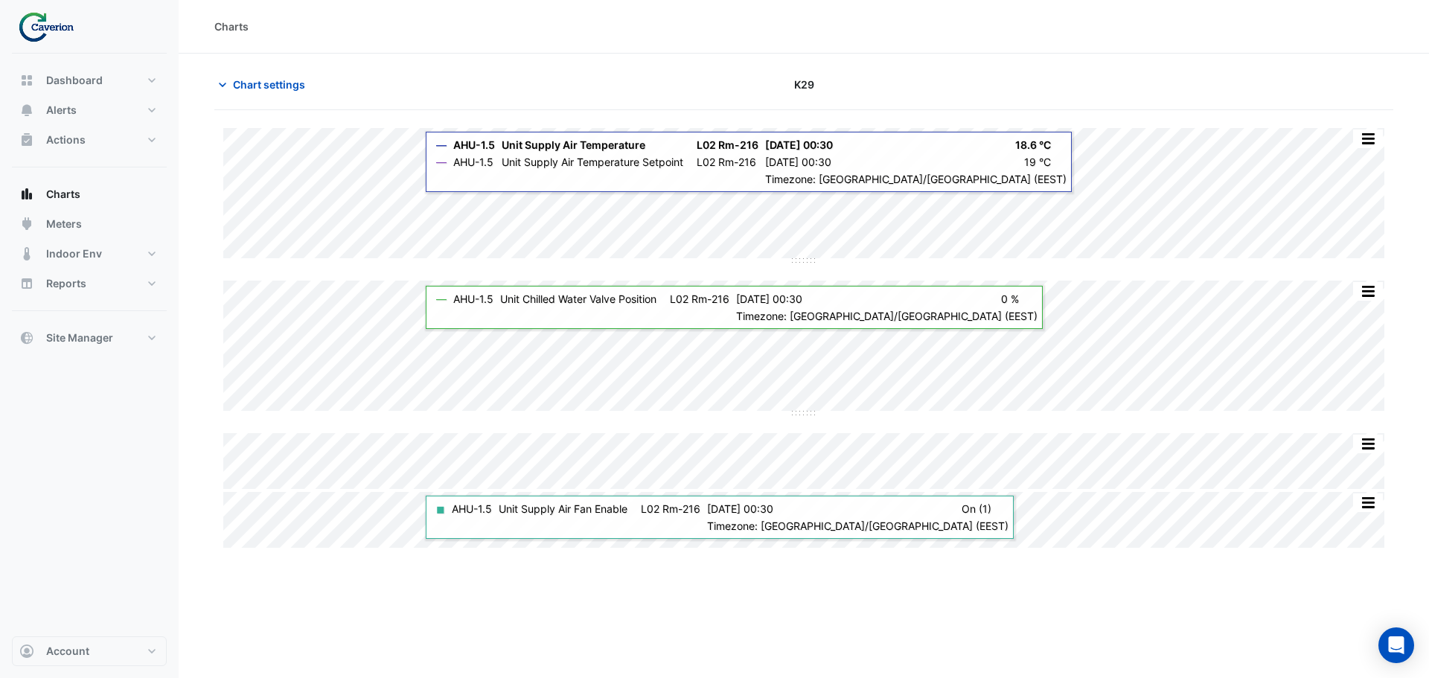
click at [1123, 628] on div "Charts Chart settings K29 Split All Split None Print Save as JPEG Save as PNG P…" at bounding box center [804, 339] width 1251 height 678
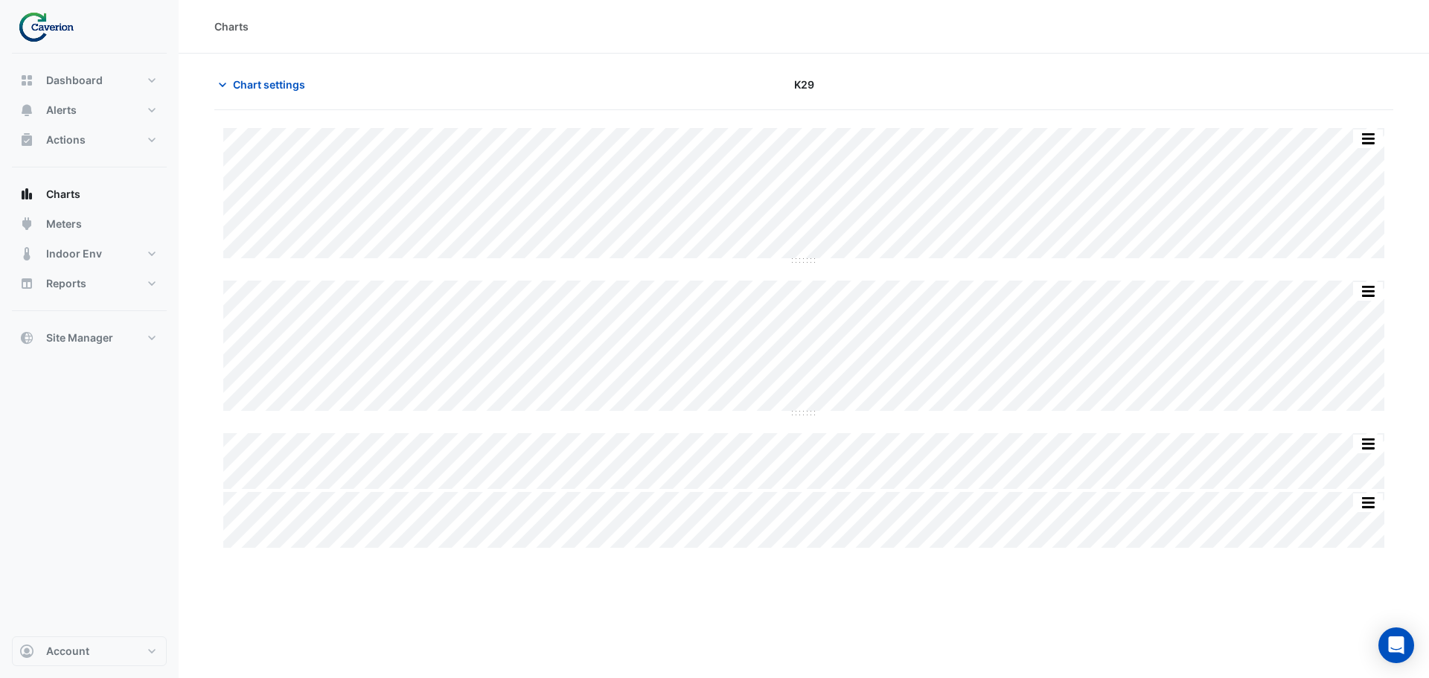
click at [817, 337] on div "Split All Split None Print Save as JPEG Save as PNG Pivot Data Table Export CSV…" at bounding box center [803, 338] width 1179 height 420
click at [67, 103] on span "Alerts" at bounding box center [61, 110] width 31 height 15
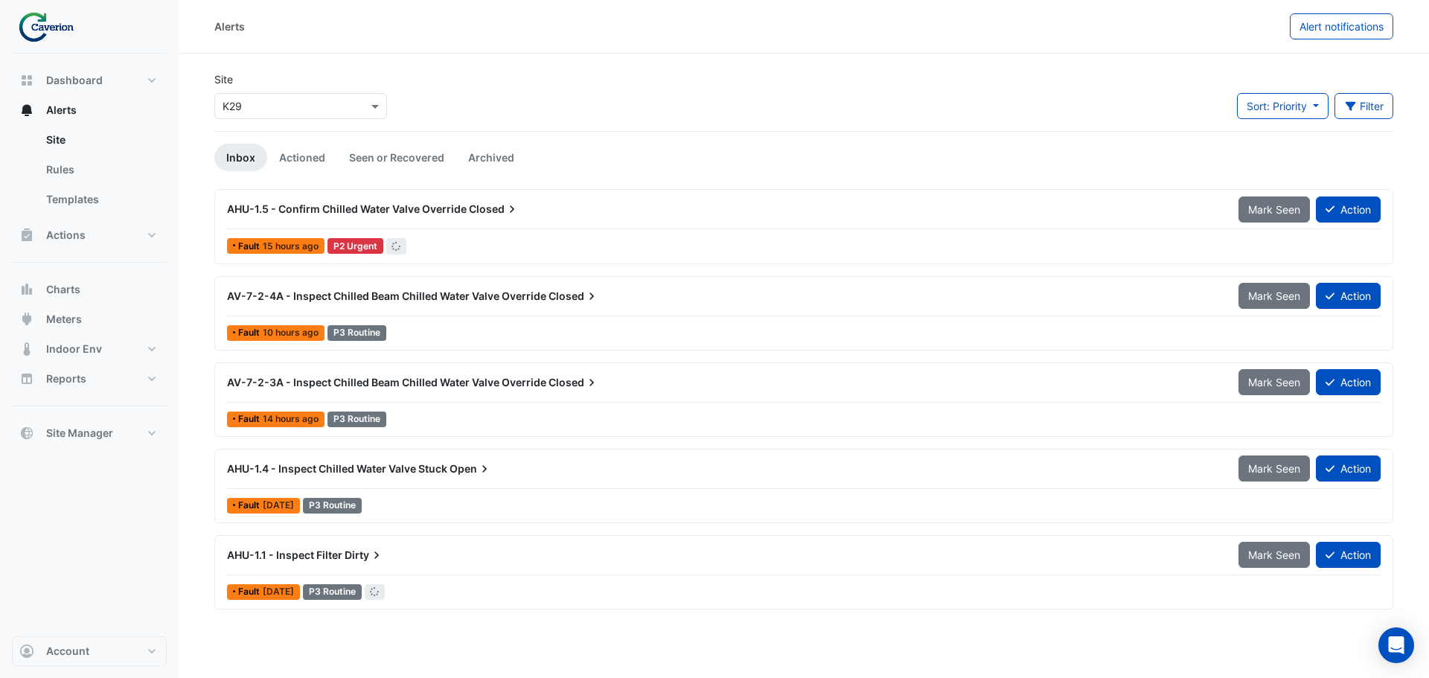
click at [444, 202] on div "AHU-1.5 - Confirm Chilled Water Valve Override Closed" at bounding box center [724, 209] width 994 height 15
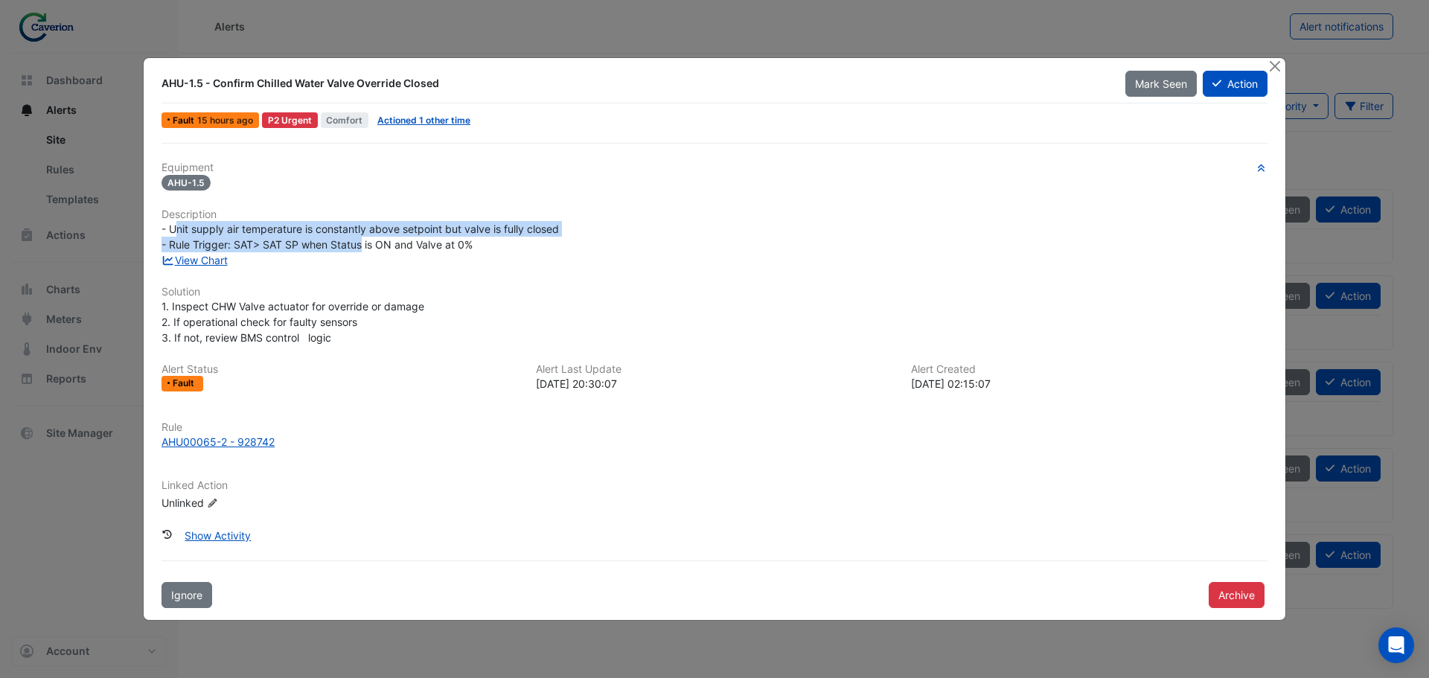
drag, startPoint x: 177, startPoint y: 231, endPoint x: 400, endPoint y: 244, distance: 223.0
click at [395, 244] on span "- Unit supply air temperature is constantly above setpoint but valve is fully c…" at bounding box center [361, 237] width 398 height 28
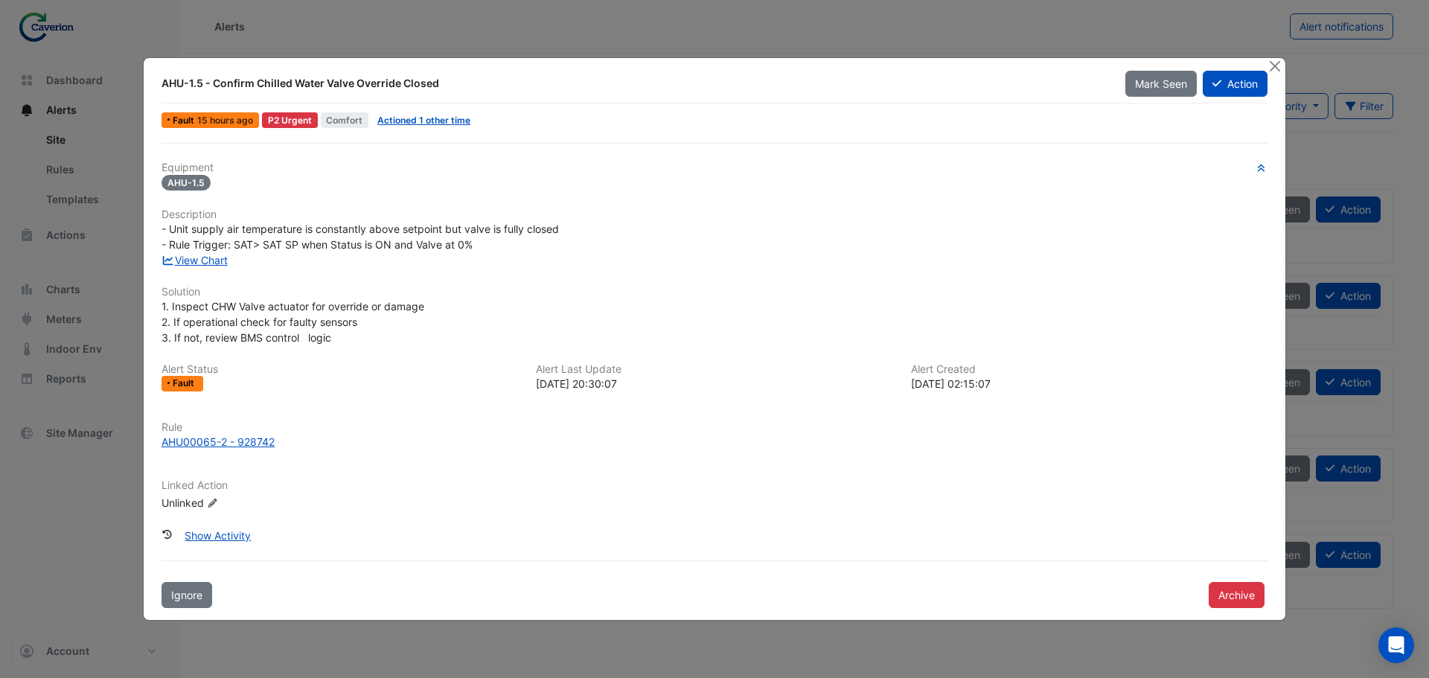
click at [400, 244] on span "- Unit supply air temperature is constantly above setpoint but valve is fully c…" at bounding box center [361, 237] width 398 height 28
drag, startPoint x: 171, startPoint y: 230, endPoint x: 409, endPoint y: 227, distance: 237.5
click at [409, 227] on span "- Unit supply air temperature is constantly above setpoint but valve is fully c…" at bounding box center [361, 237] width 398 height 28
click at [1231, 82] on button "Action" at bounding box center [1235, 84] width 65 height 26
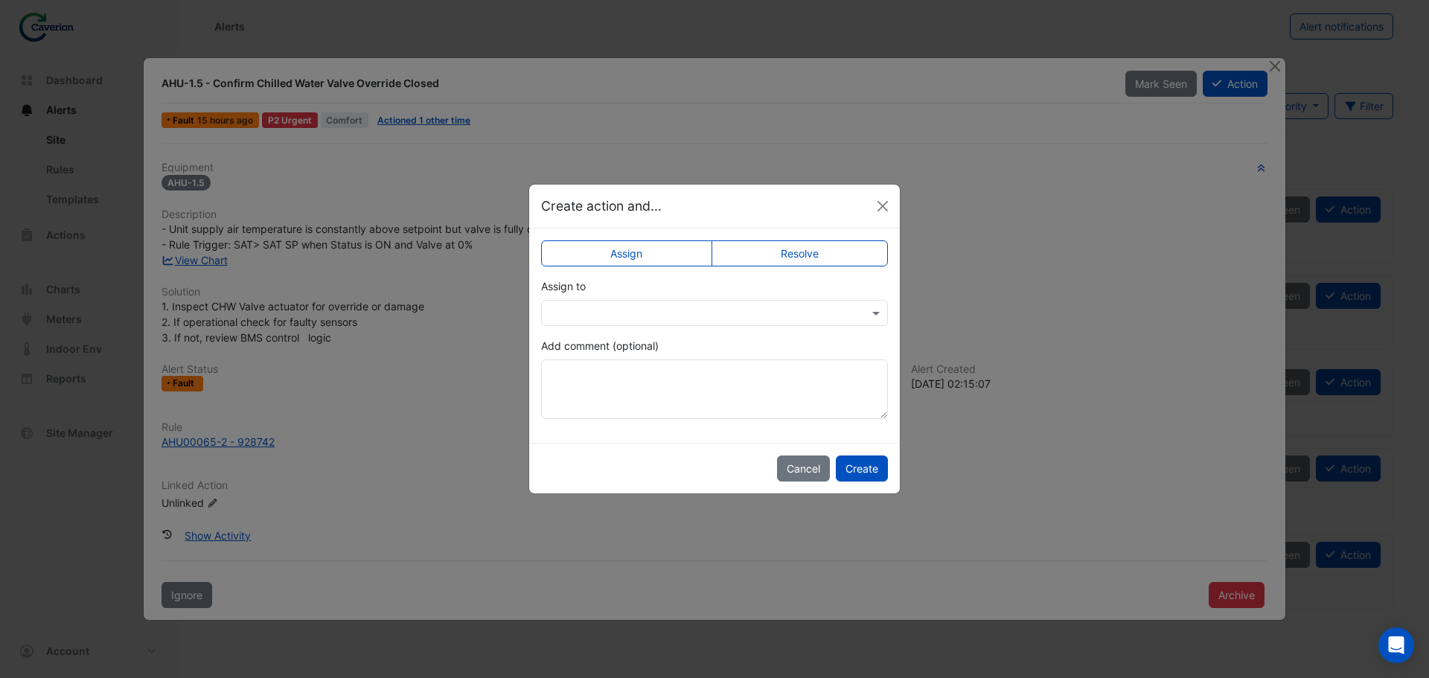
click at [768, 263] on label "Resolve" at bounding box center [800, 253] width 177 height 26
click at [648, 252] on label "Assign" at bounding box center [626, 253] width 171 height 26
click at [616, 372] on textarea "Add comment (optional)" at bounding box center [714, 390] width 347 height 60
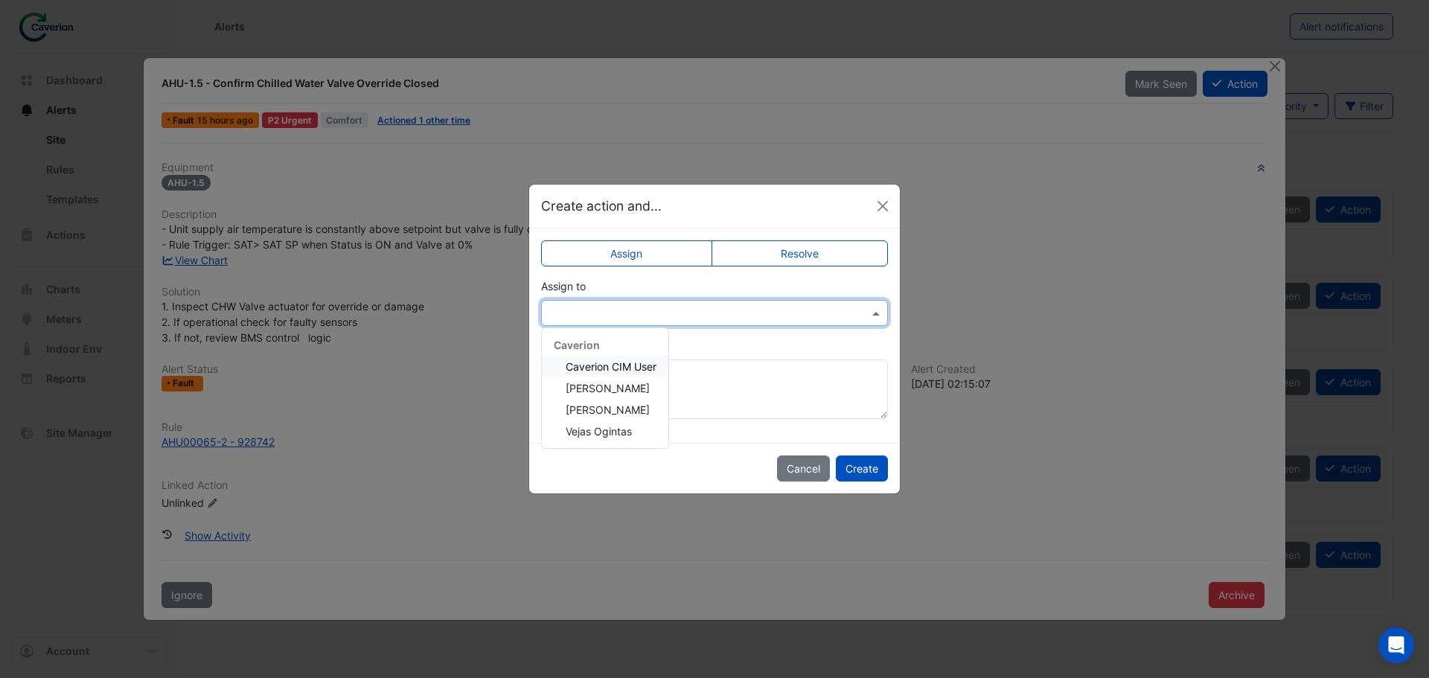
click at [623, 302] on div at bounding box center [714, 313] width 347 height 26
click at [884, 212] on button "Close" at bounding box center [883, 206] width 22 height 22
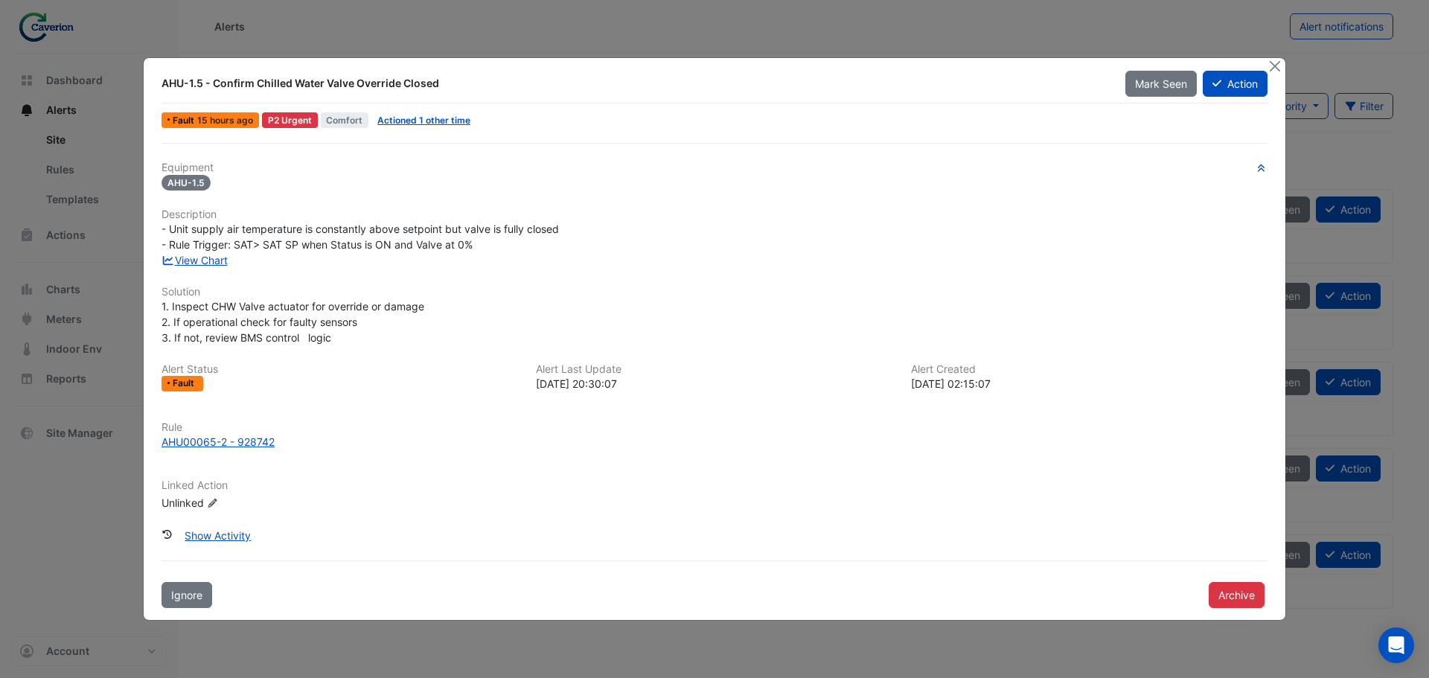
click at [1149, 10] on ngb-modal-window "AHU-1.5 - Confirm Chilled Water Valve Override Closed Mark Seen Action Fault 15…" at bounding box center [714, 339] width 1429 height 678
click at [1278, 70] on button "Close" at bounding box center [1275, 66] width 16 height 16
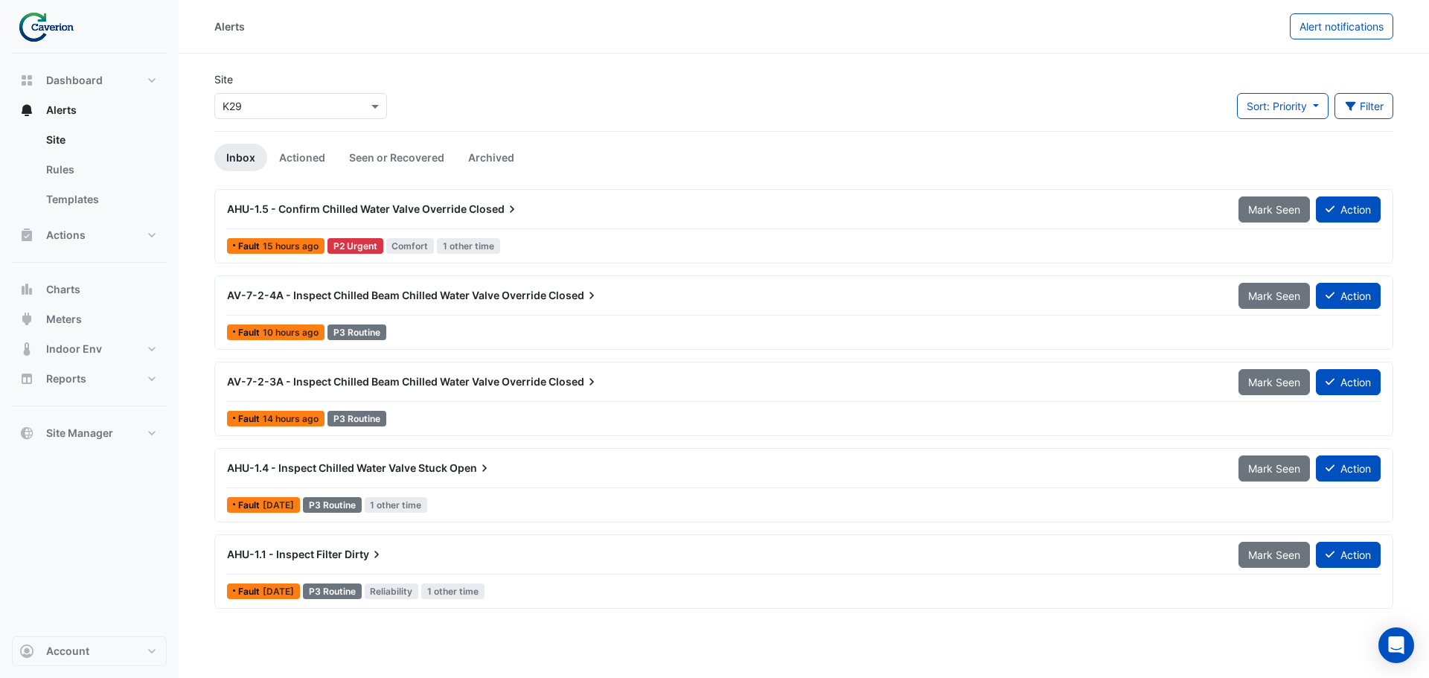
click at [446, 204] on span "AHU-1.5 - Confirm Chilled Water Valve Override" at bounding box center [347, 208] width 240 height 13
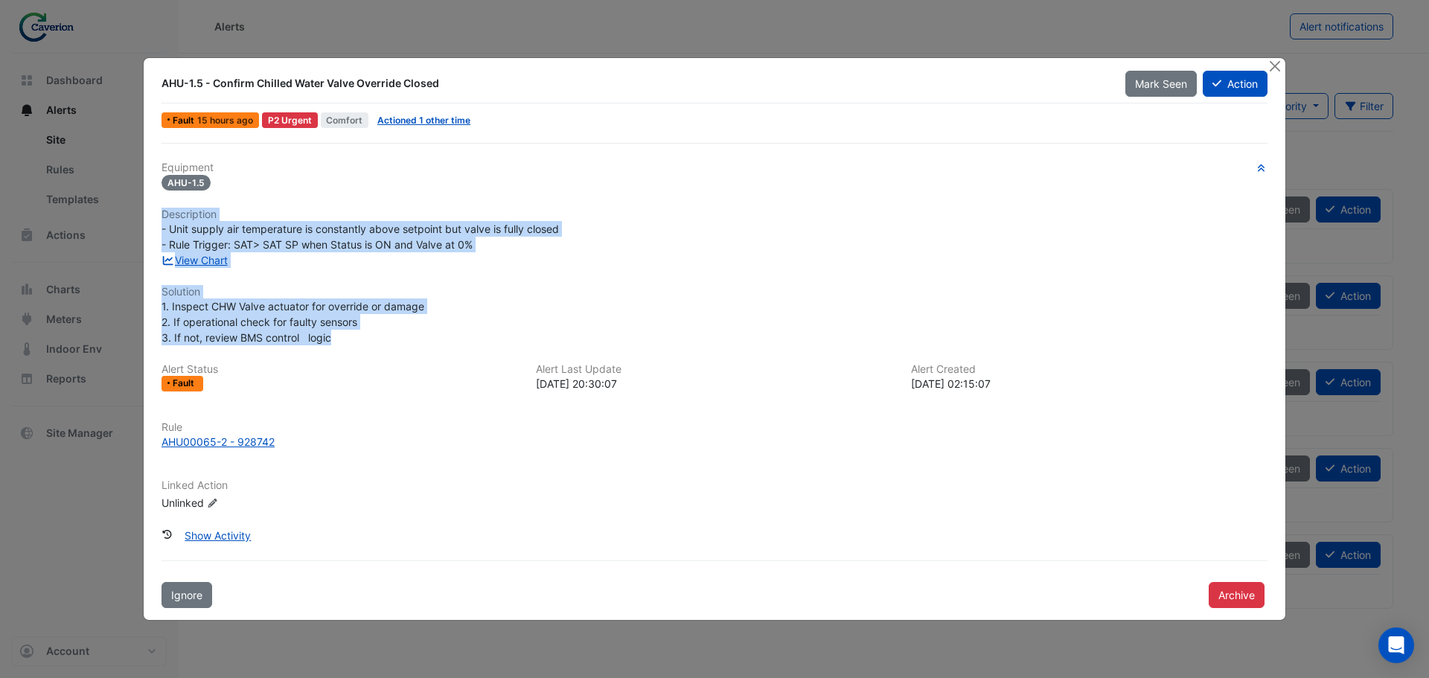
drag, startPoint x: 160, startPoint y: 216, endPoint x: 455, endPoint y: 337, distance: 318.5
click at [455, 337] on div "Equipment AHU-1.5 Description - Unit supply air temperature is constantly above…" at bounding box center [715, 375] width 1118 height 465
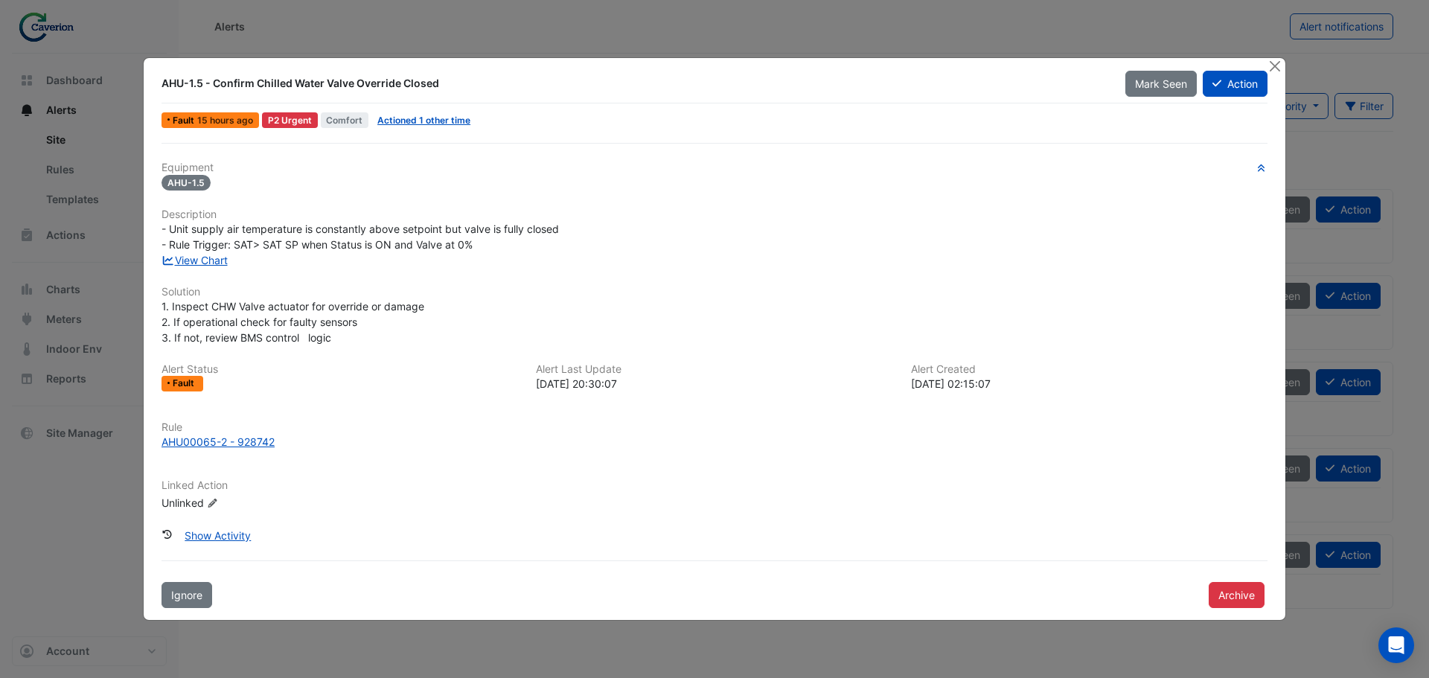
click at [0, 0] on div at bounding box center [0, 0] width 0 height 0
drag, startPoint x: 500, startPoint y: 183, endPoint x: 634, endPoint y: 202, distance: 135.4
click at [0, 0] on div at bounding box center [0, 0] width 0 height 0
drag, startPoint x: 497, startPoint y: 187, endPoint x: 816, endPoint y: 279, distance: 331.7
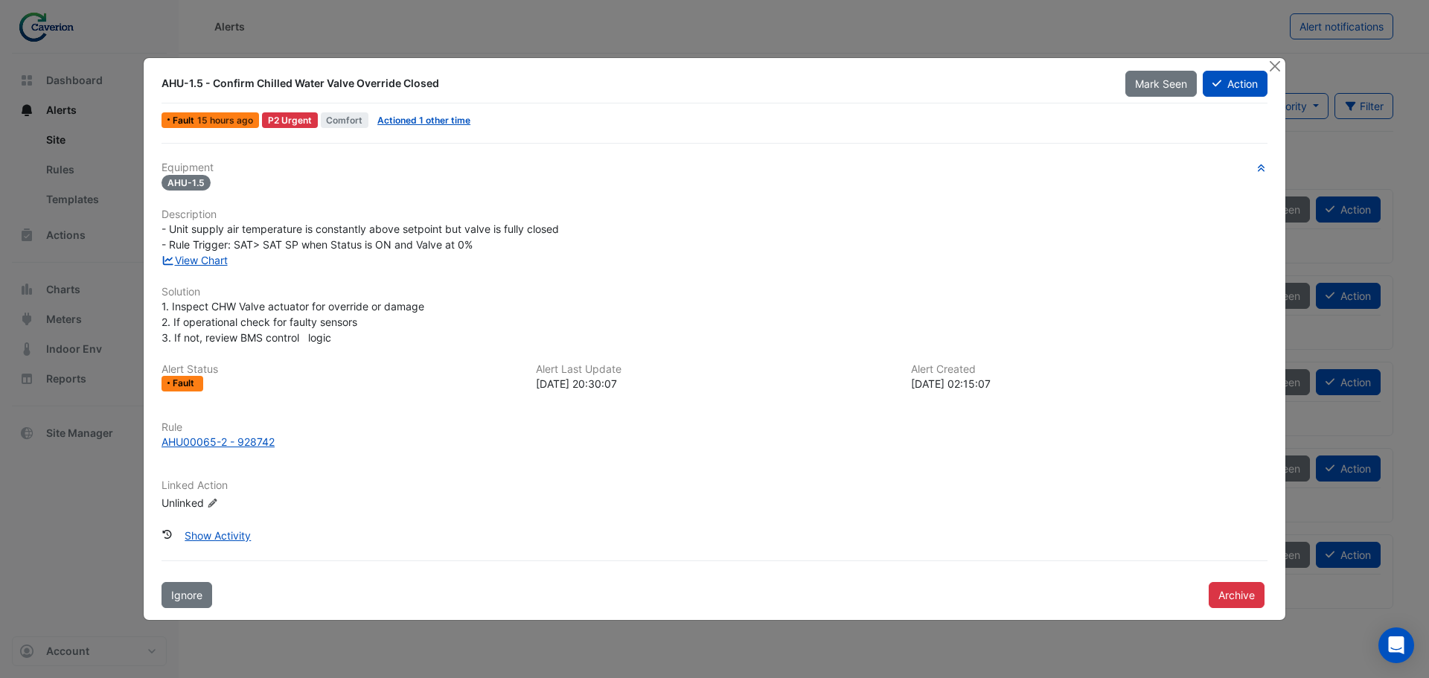
click at [0, 0] on div at bounding box center [0, 0] width 0 height 0
click at [1275, 69] on button "Close" at bounding box center [1275, 66] width 16 height 16
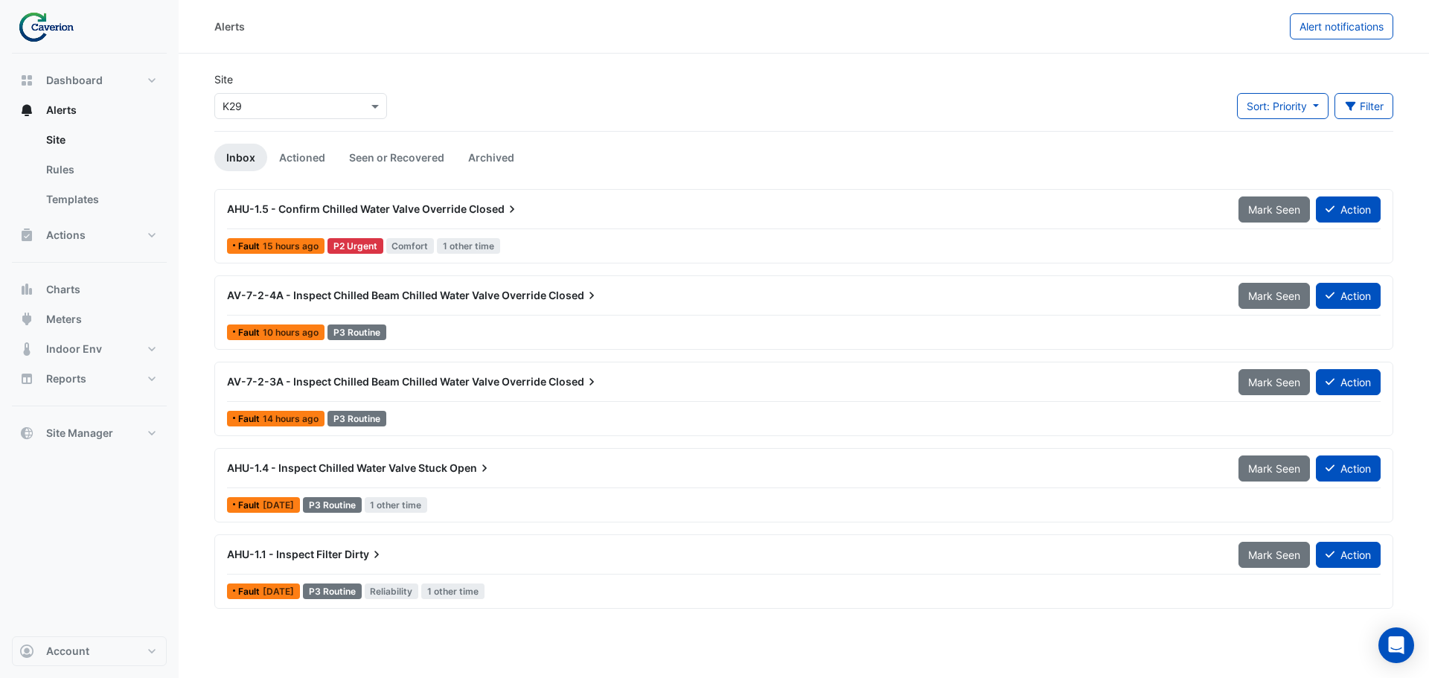
click at [376, 211] on span "AHU-1.5 - Confirm Chilled Water Valve Override" at bounding box center [347, 208] width 240 height 13
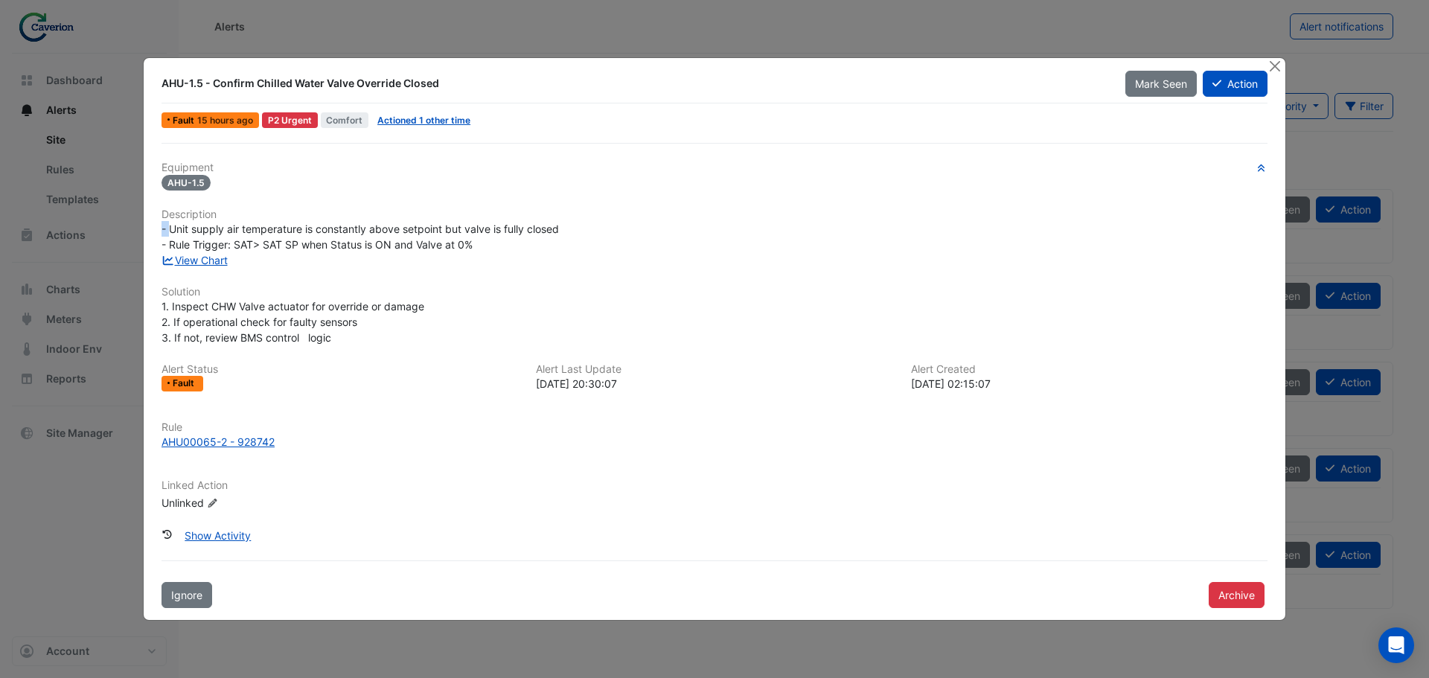
drag, startPoint x: 173, startPoint y: 232, endPoint x: 459, endPoint y: 220, distance: 286.2
click at [459, 220] on div "Equipment AHU-1.5 Description - Unit supply air temperature is constantly above…" at bounding box center [715, 342] width 1106 height 361
click at [459, 220] on h6 "Description" at bounding box center [715, 214] width 1106 height 13
drag, startPoint x: 325, startPoint y: 230, endPoint x: 528, endPoint y: 229, distance: 202.5
click at [519, 229] on span "- Unit supply air temperature is constantly above setpoint but valve is fully c…" at bounding box center [361, 237] width 398 height 28
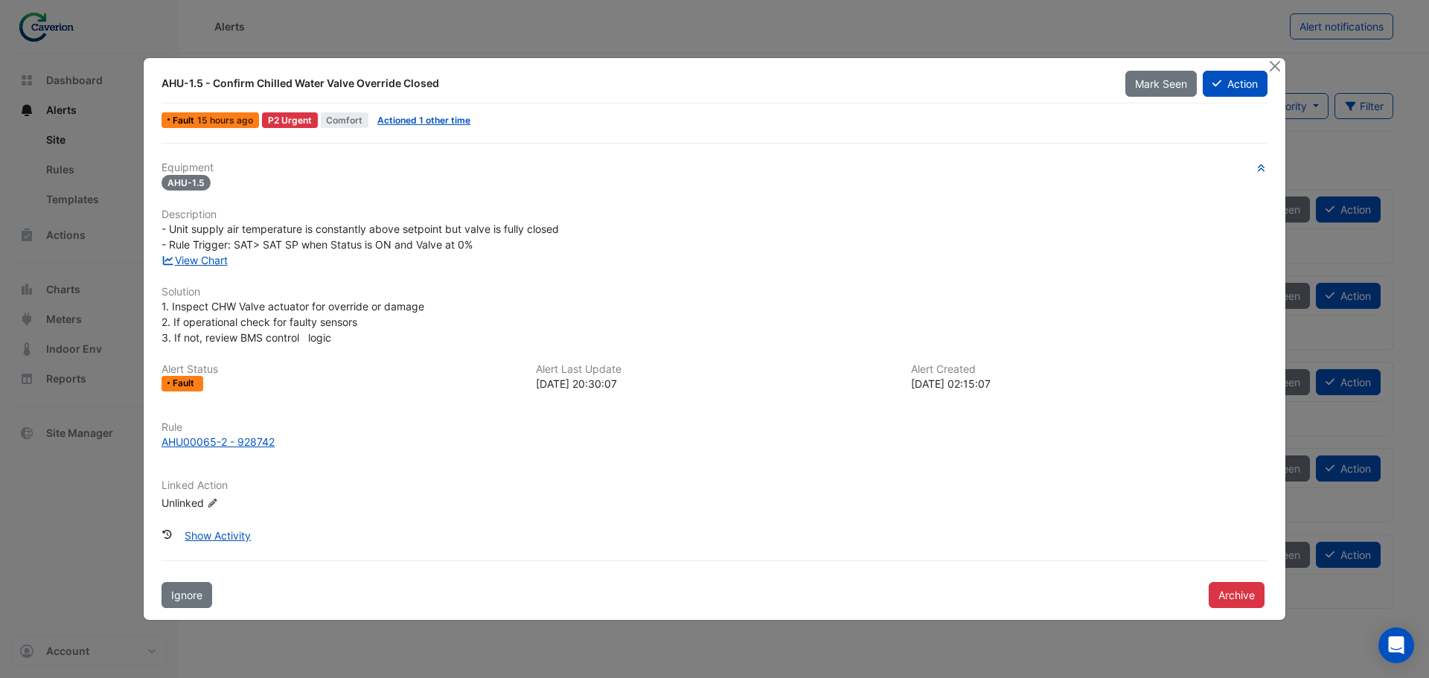
click at [528, 229] on span "- Unit supply air temperature is constantly above setpoint but valve is fully c…" at bounding box center [361, 237] width 398 height 28
drag, startPoint x: 407, startPoint y: 231, endPoint x: 596, endPoint y: 229, distance: 189.1
click at [591, 229] on div "- Unit supply air temperature is constantly above setpoint but valve is fully c…" at bounding box center [715, 236] width 1106 height 31
click at [613, 229] on div "- Unit supply air temperature is constantly above setpoint but valve is fully c…" at bounding box center [715, 236] width 1106 height 31
click at [1277, 60] on button "Close" at bounding box center [1275, 66] width 16 height 16
